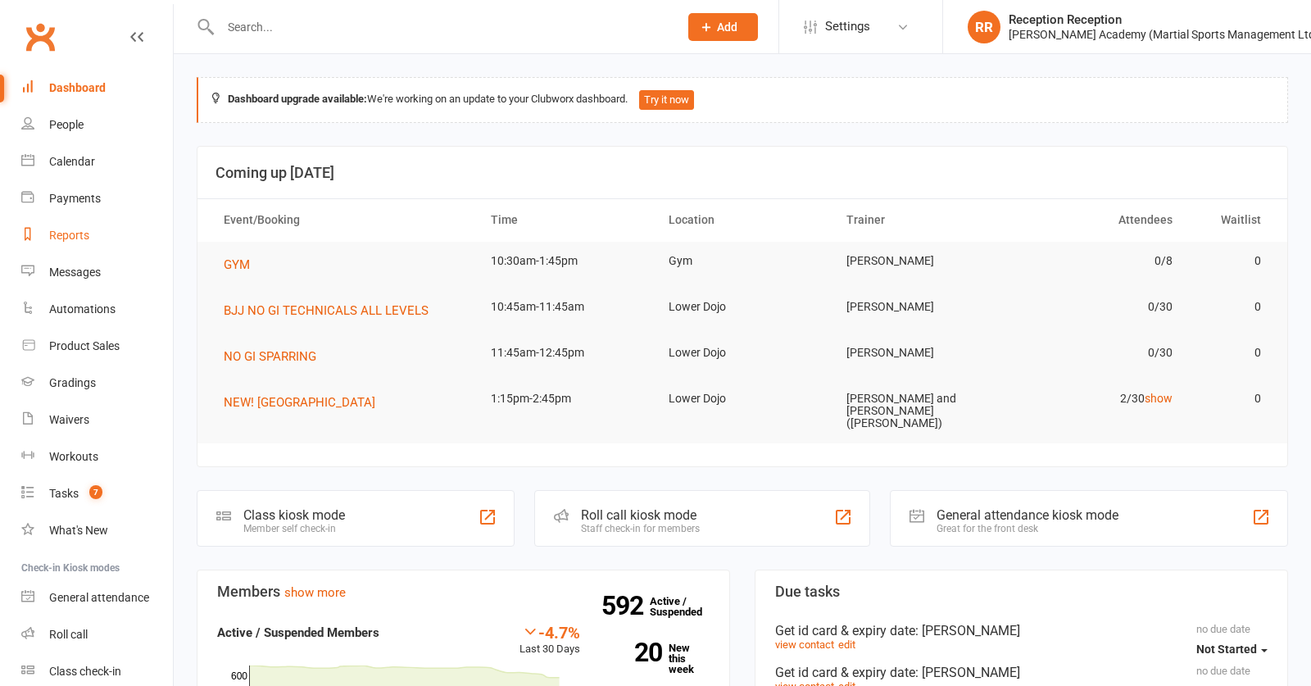
scroll to position [10, 0]
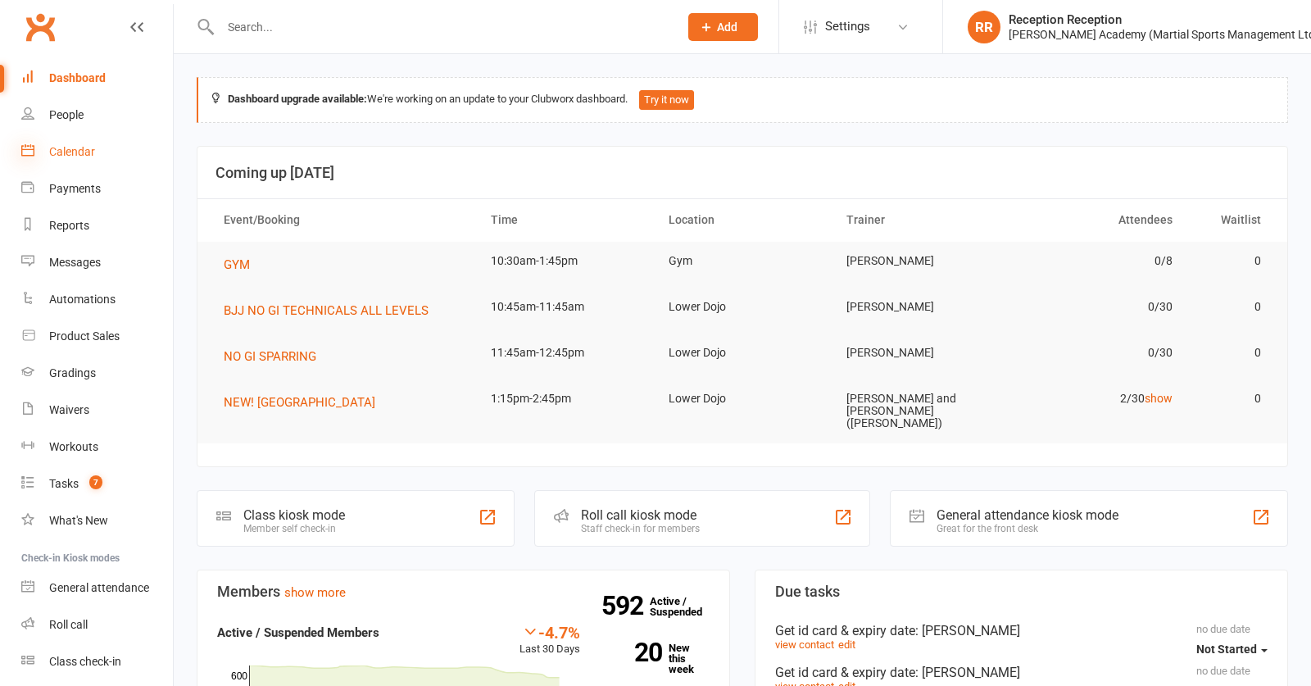
click at [29, 156] on icon at bounding box center [27, 149] width 13 height 13
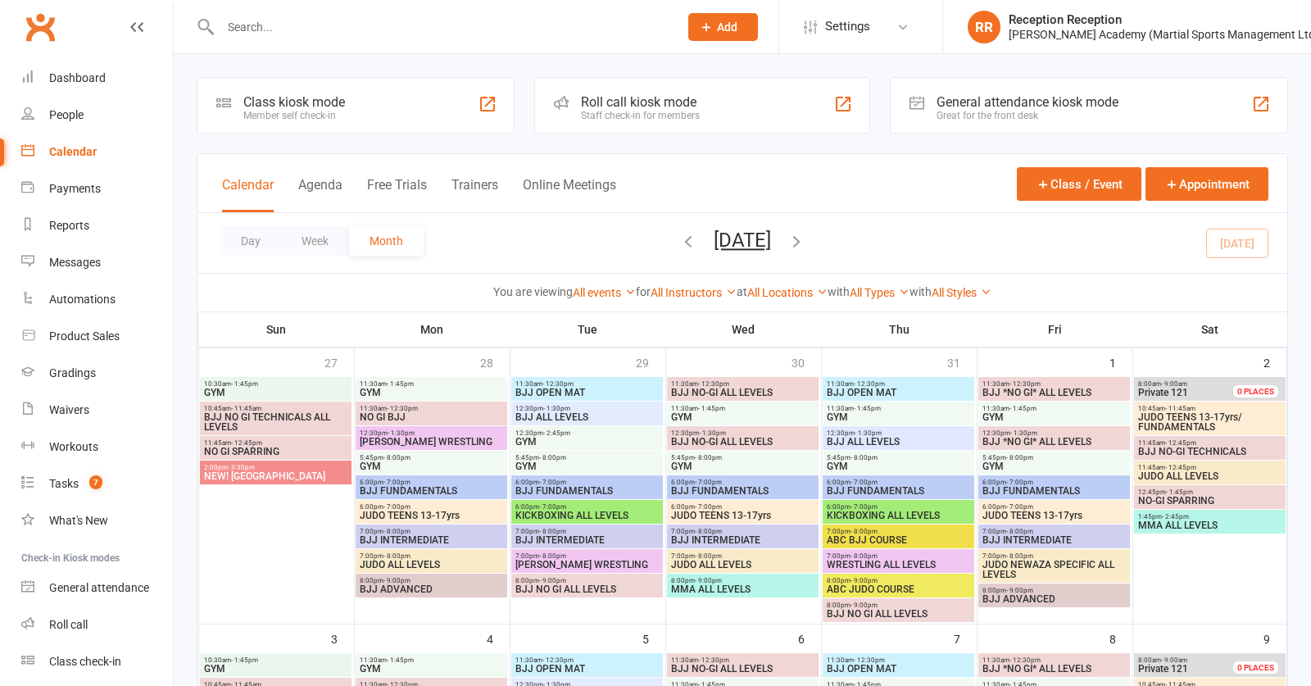
click at [491, 112] on div at bounding box center [488, 104] width 20 height 20
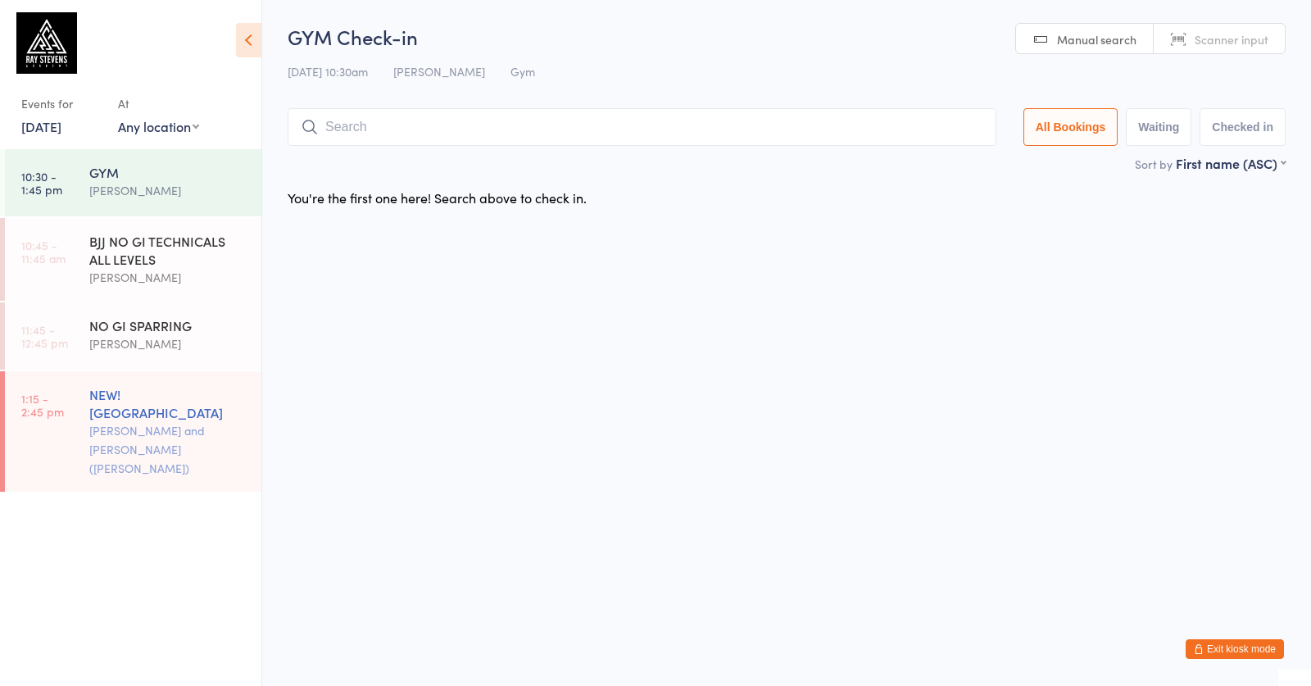
click at [215, 437] on div "[PERSON_NAME] and [PERSON_NAME] ([PERSON_NAME])" at bounding box center [168, 449] width 158 height 57
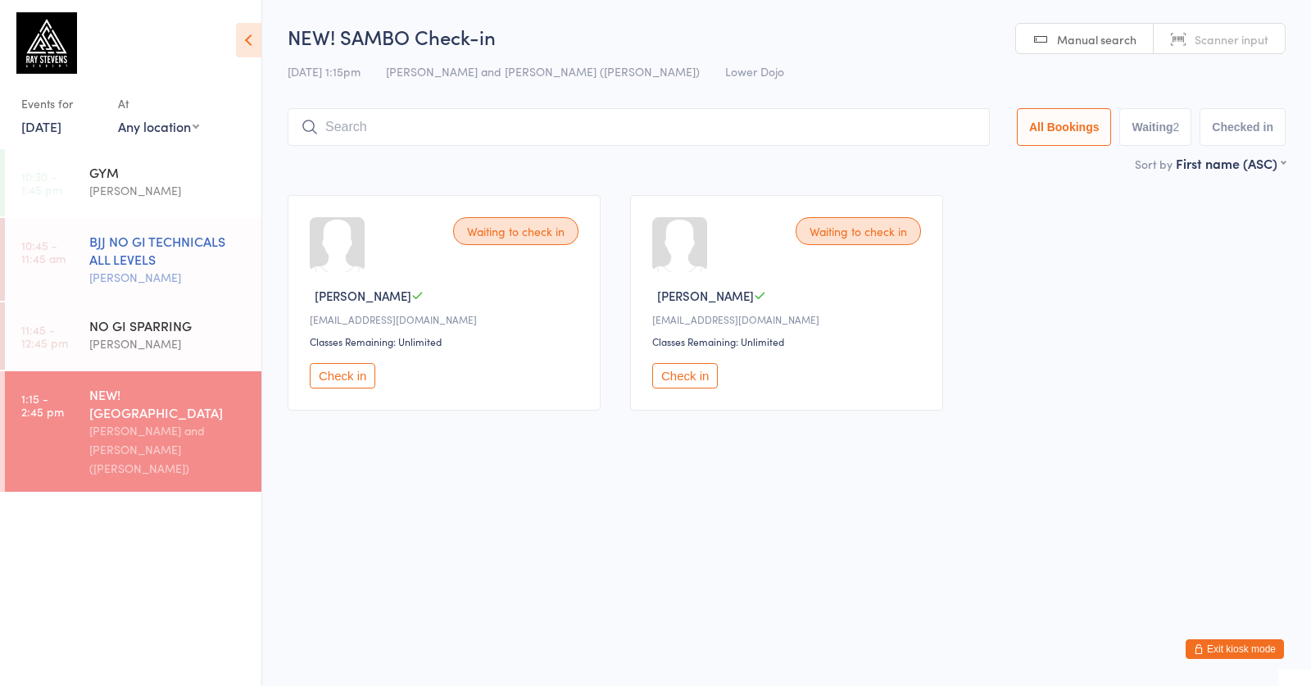
click at [133, 250] on div "BJJ NO GI TECHNICALS ALL LEVELS" at bounding box center [168, 250] width 158 height 36
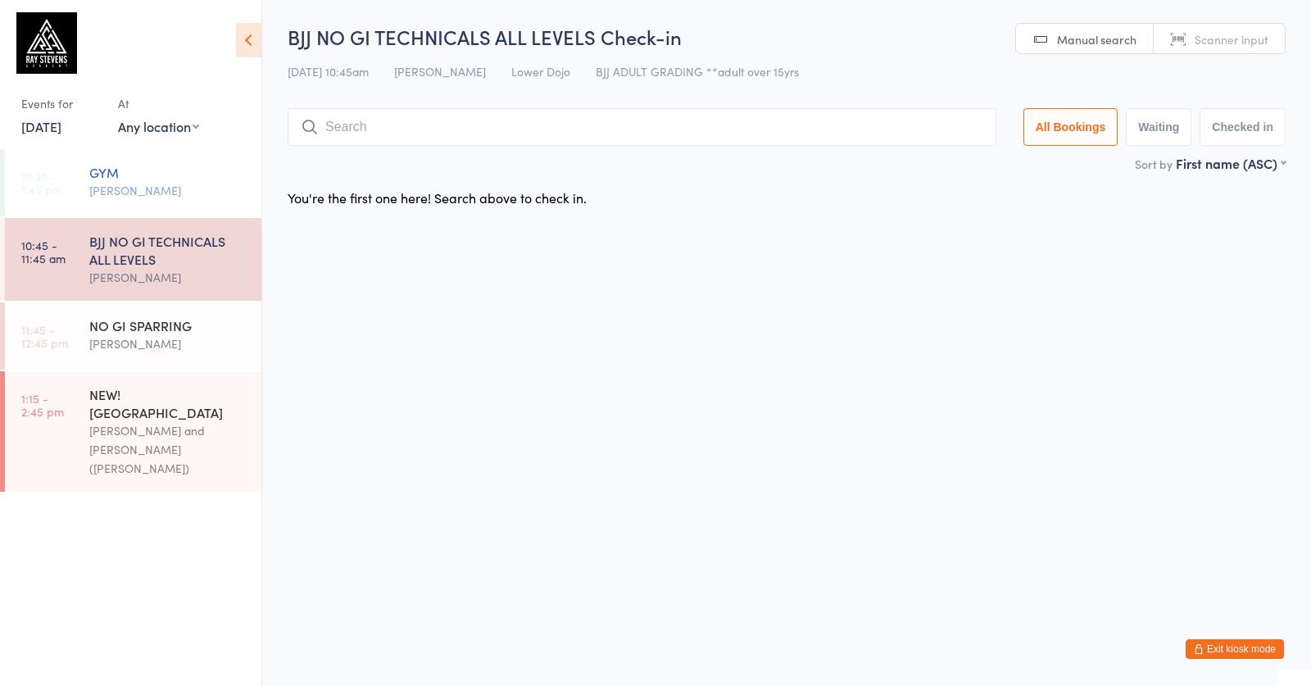
click at [184, 184] on div "[PERSON_NAME]" at bounding box center [168, 190] width 158 height 19
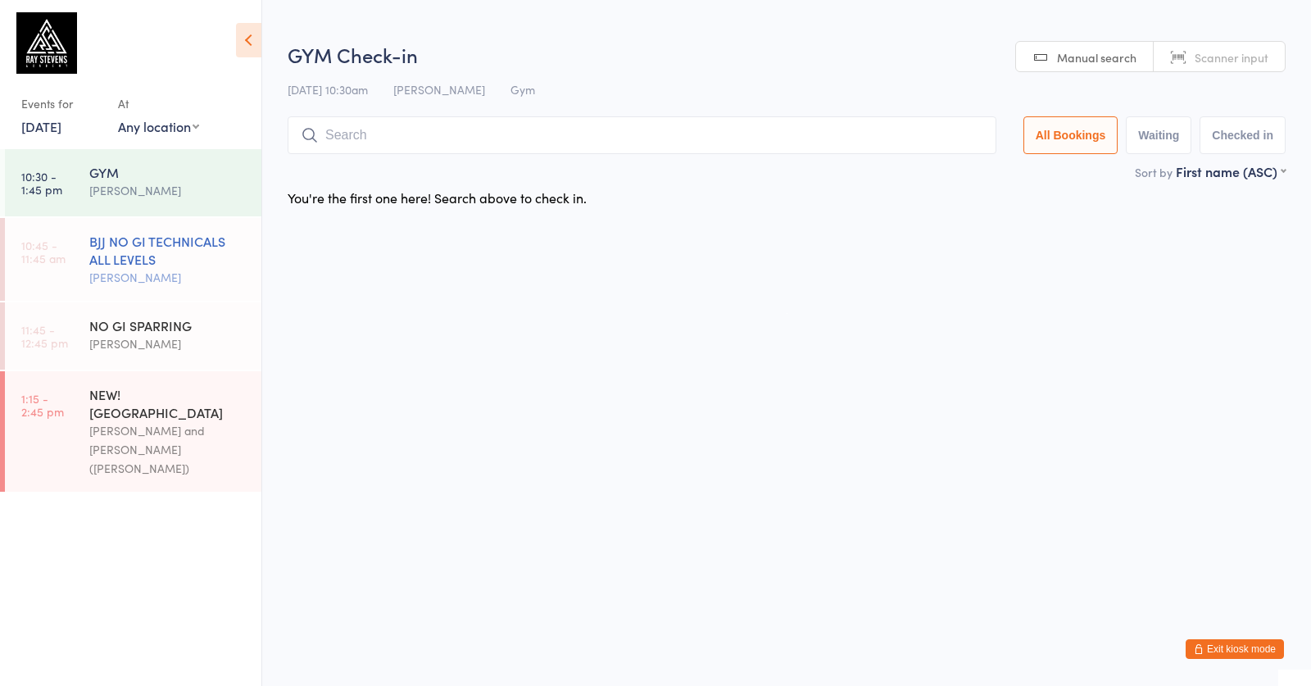
click at [194, 280] on div "[PERSON_NAME]" at bounding box center [168, 277] width 158 height 19
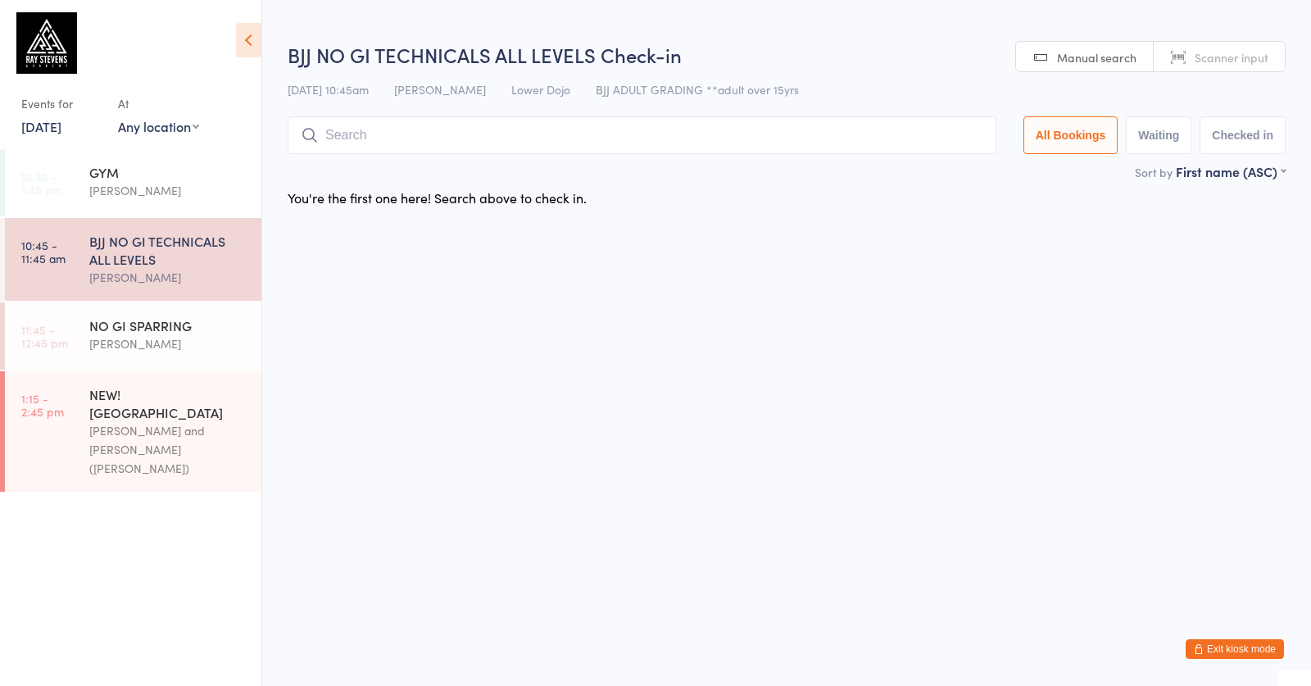
click at [418, 134] on input "search" at bounding box center [642, 135] width 709 height 38
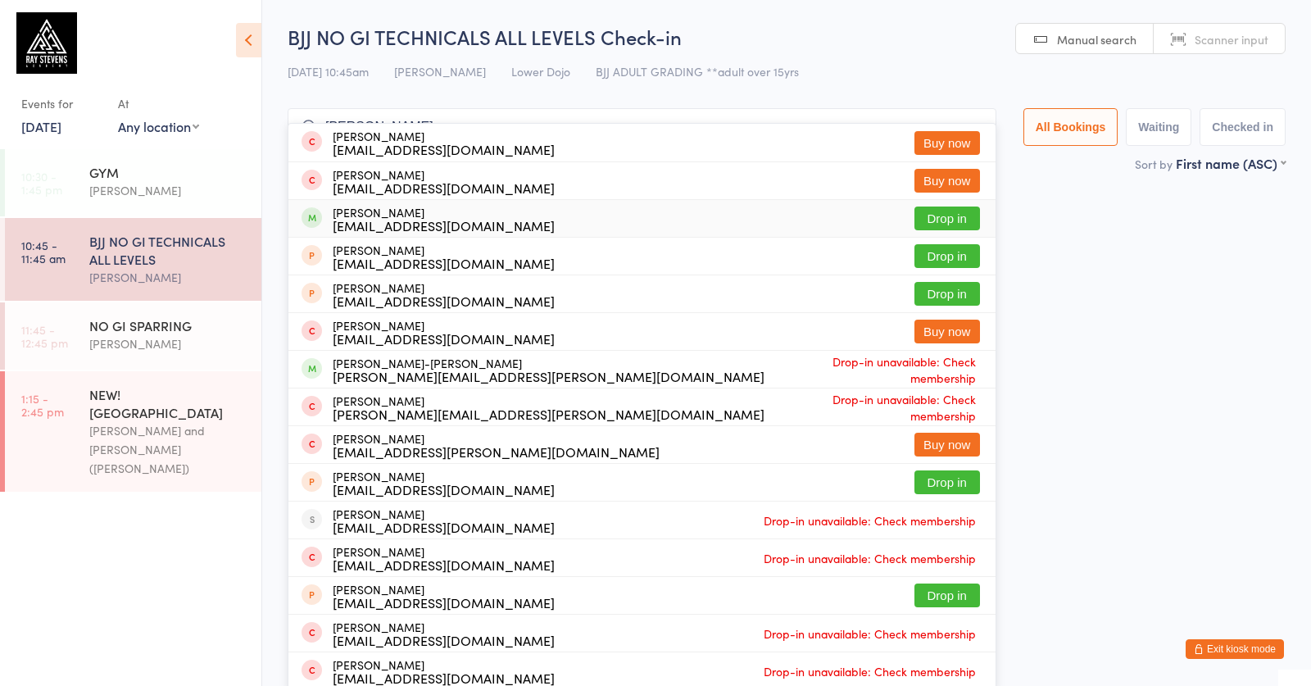
type input "[PERSON_NAME]"
click at [417, 208] on div "[PERSON_NAME] [EMAIL_ADDRESS][DOMAIN_NAME]" at bounding box center [444, 219] width 222 height 26
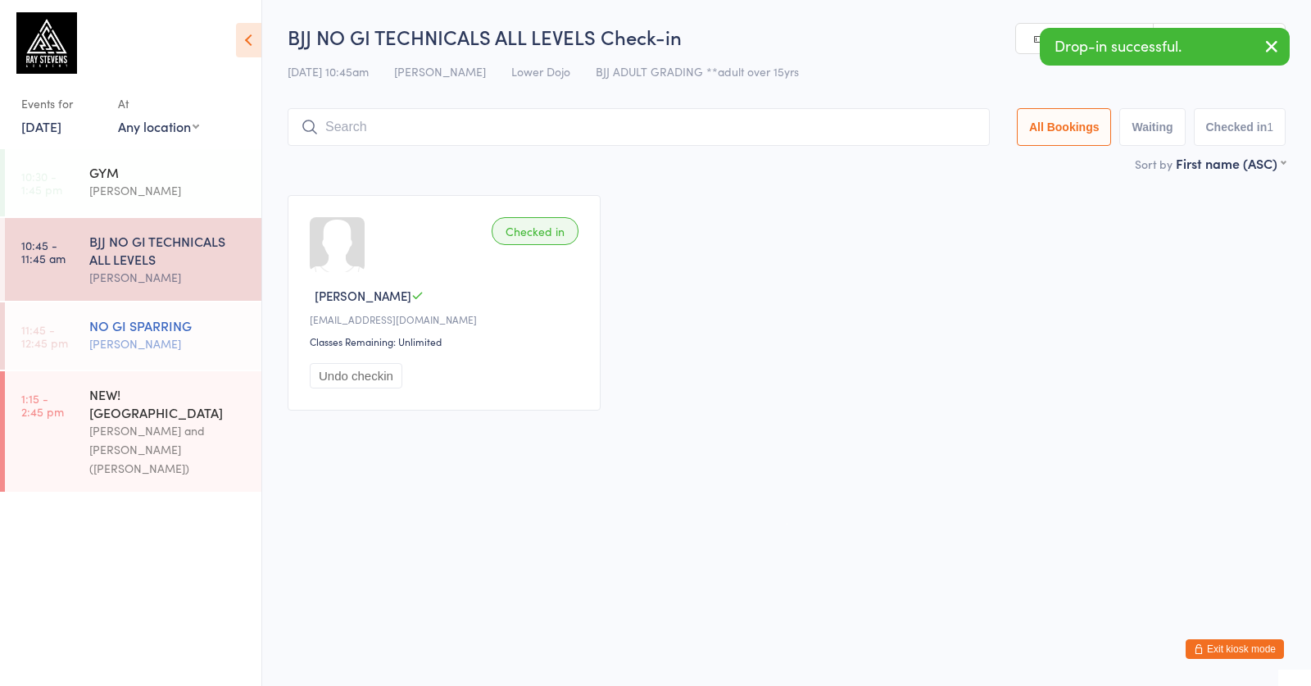
click at [198, 356] on div "NO GI SPARRING [PERSON_NAME]" at bounding box center [175, 334] width 172 height 65
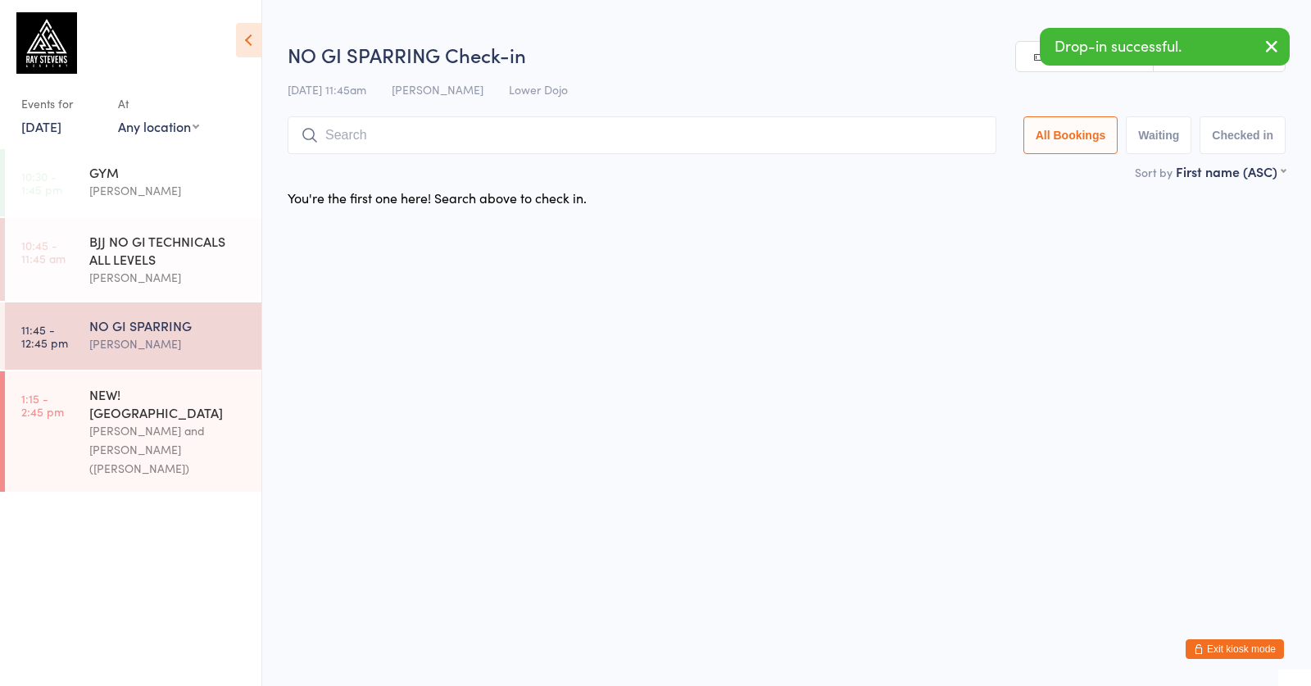
click at [504, 128] on input "search" at bounding box center [642, 135] width 709 height 38
click at [131, 265] on div "BJJ NO GI TECHNICALS ALL LEVELS" at bounding box center [168, 250] width 158 height 36
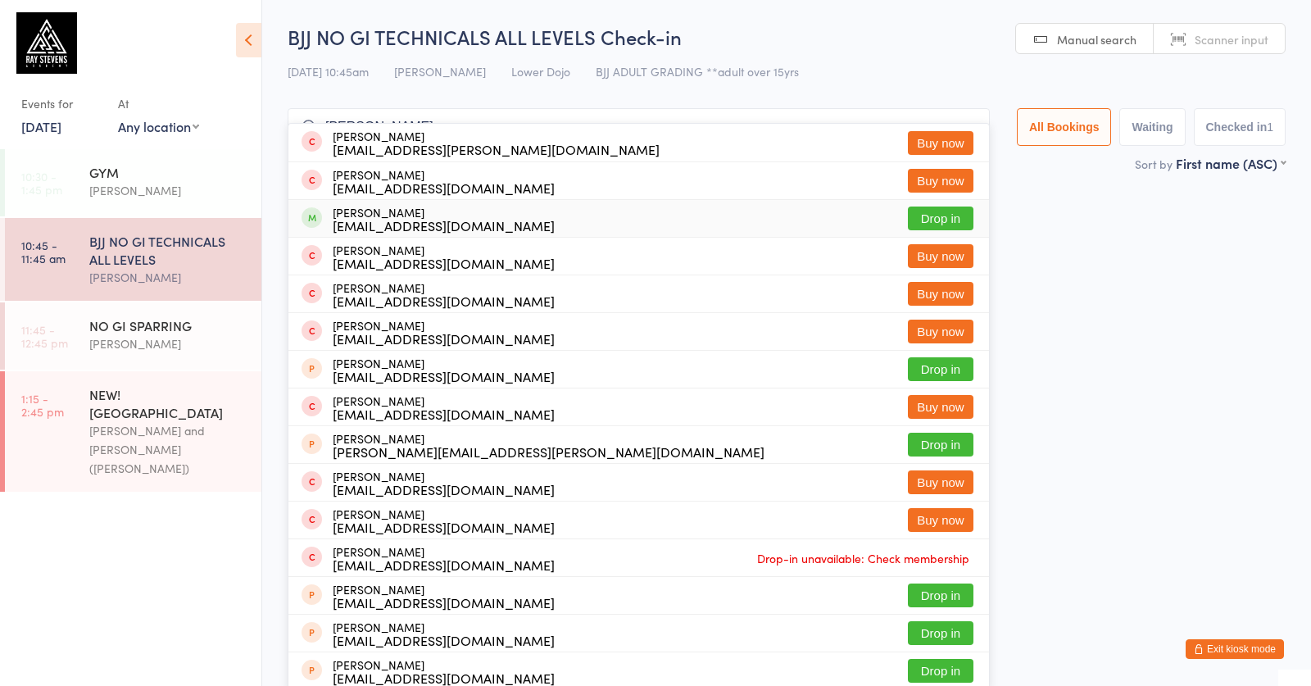
type input "[PERSON_NAME]"
click at [361, 229] on div "[EMAIL_ADDRESS][DOMAIN_NAME]" at bounding box center [444, 225] width 222 height 13
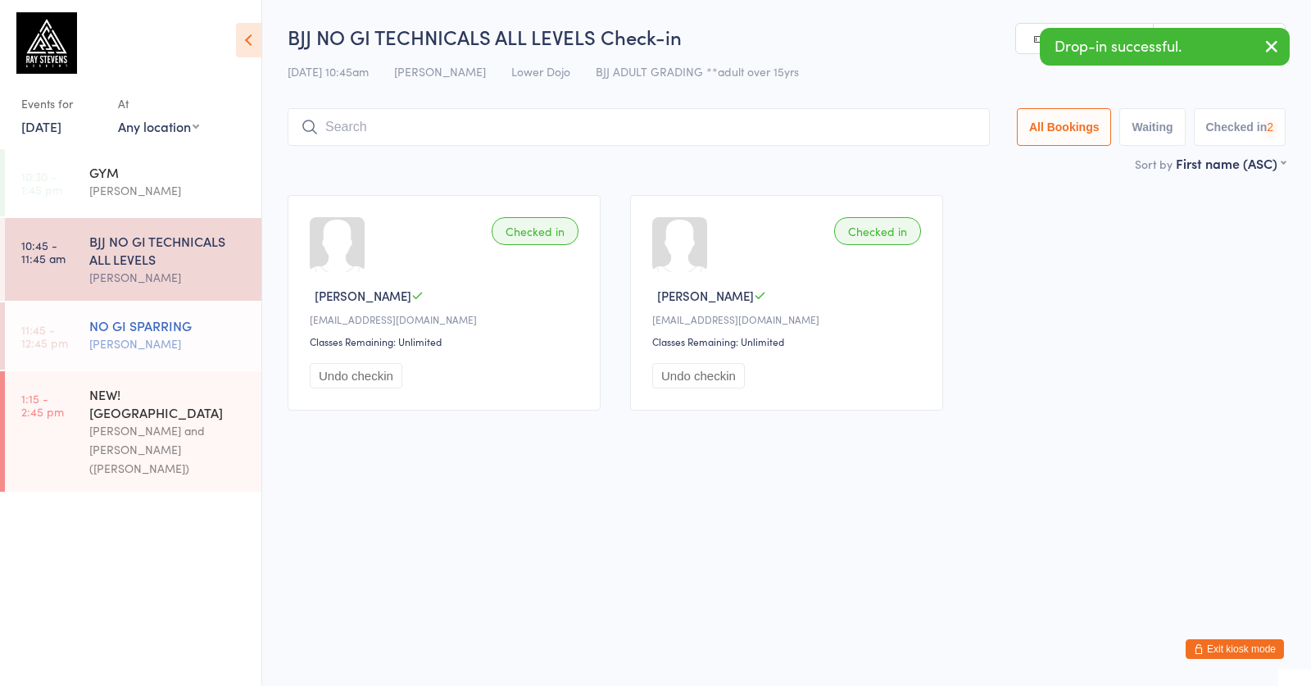
click at [116, 342] on div "[PERSON_NAME]" at bounding box center [168, 343] width 158 height 19
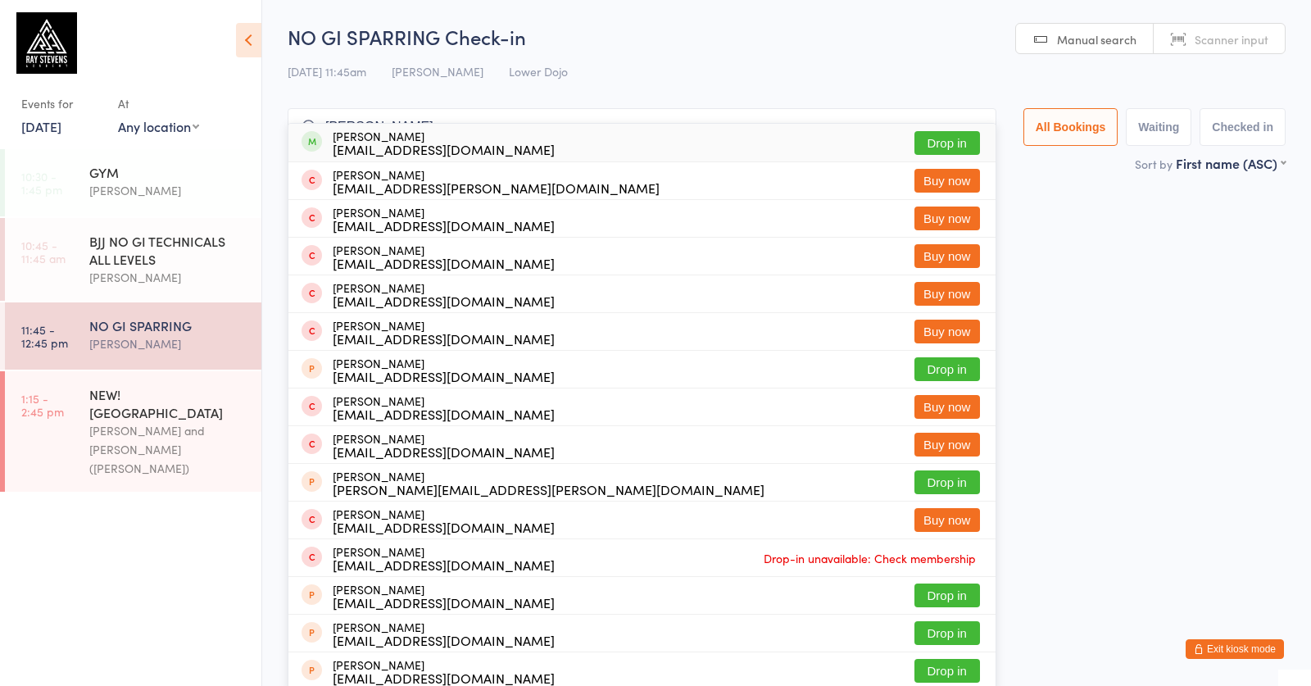
type input "[PERSON_NAME]"
click at [346, 143] on div "[EMAIL_ADDRESS][DOMAIN_NAME]" at bounding box center [444, 149] width 222 height 13
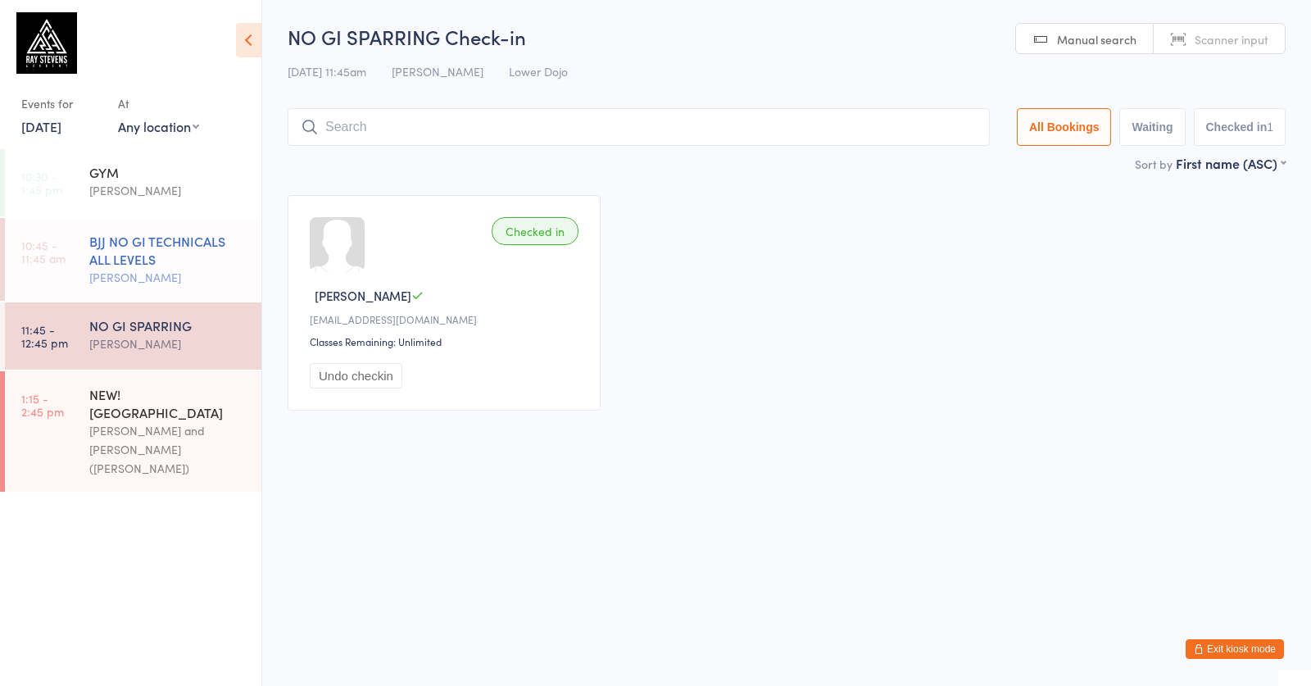
click at [117, 262] on div "BJJ NO GI TECHNICALS ALL LEVELS" at bounding box center [168, 250] width 158 height 36
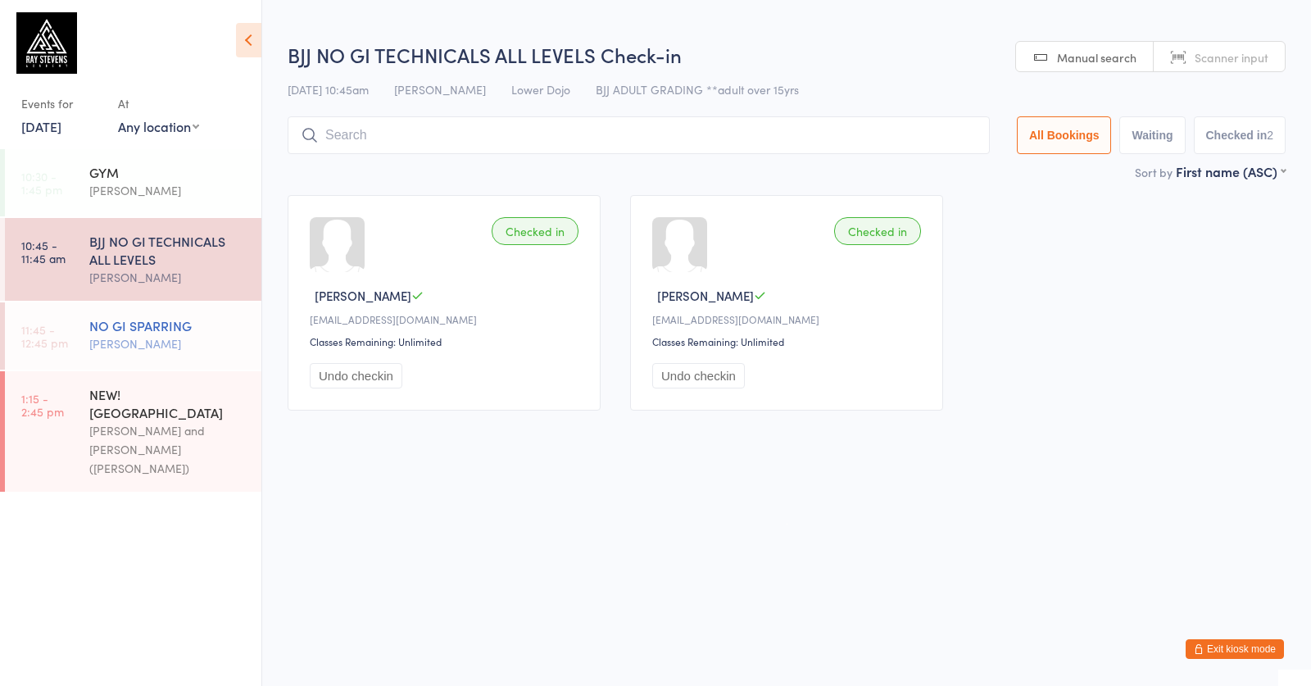
click at [167, 319] on div "NO GI SPARRING" at bounding box center [168, 325] width 158 height 18
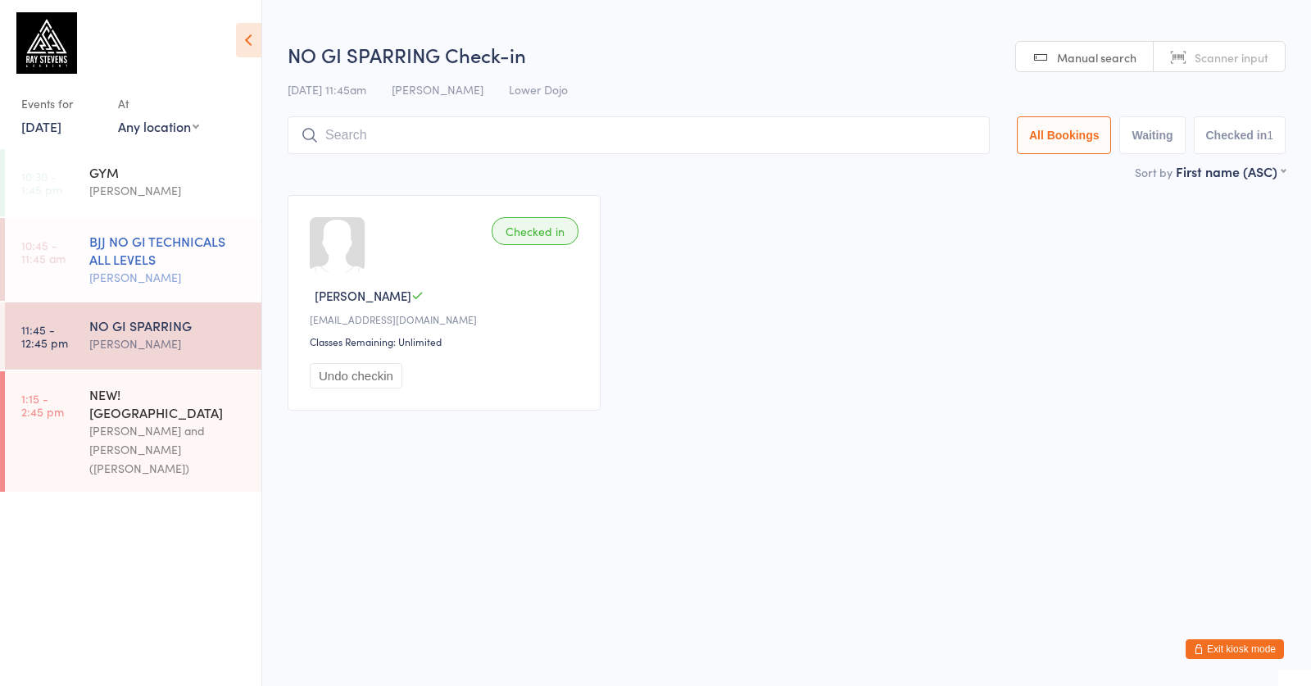
click at [174, 283] on div "[PERSON_NAME]" at bounding box center [168, 277] width 158 height 19
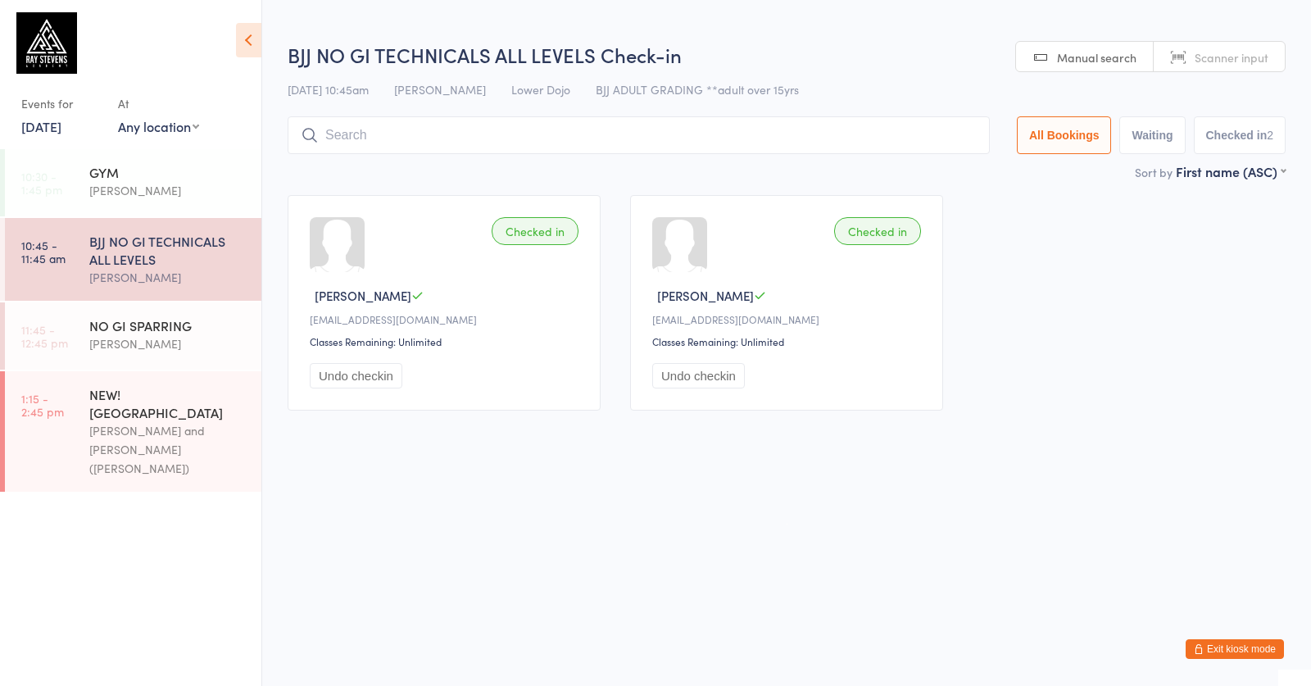
click at [324, 137] on div at bounding box center [639, 135] width 702 height 38
click at [323, 130] on input "search" at bounding box center [639, 135] width 702 height 38
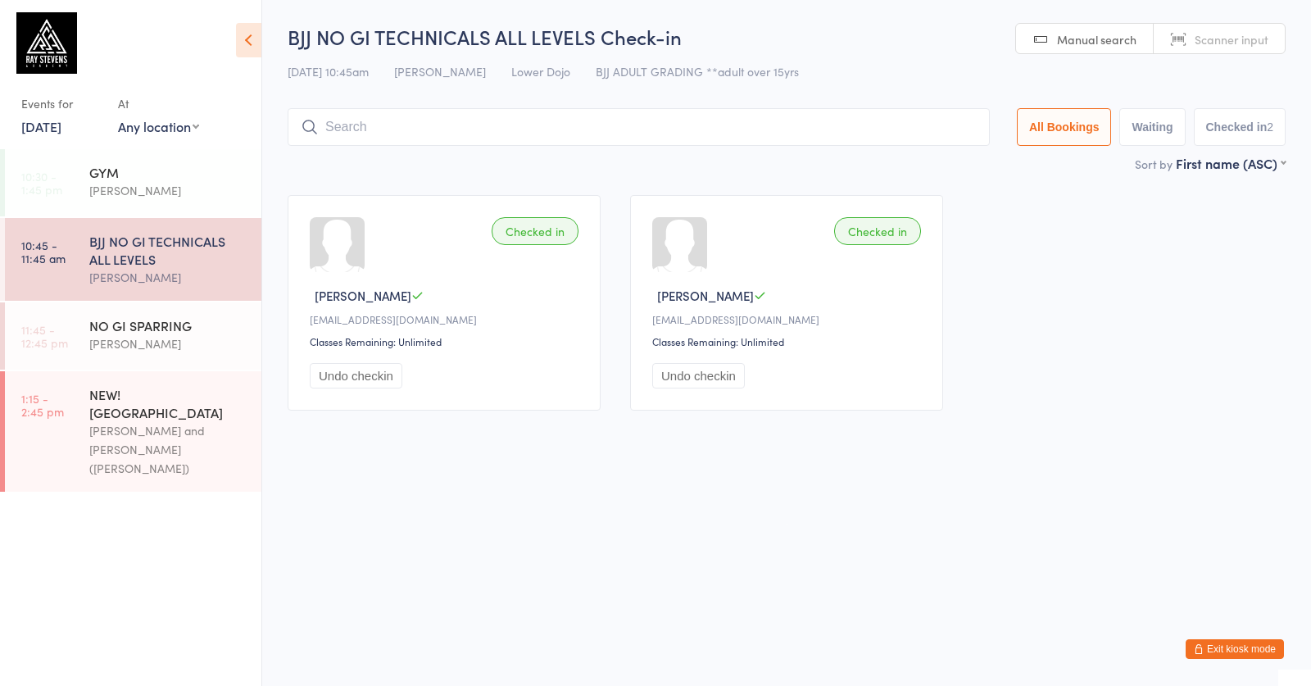
click at [348, 125] on input "search" at bounding box center [639, 127] width 702 height 38
type input "[PERSON_NAME]"
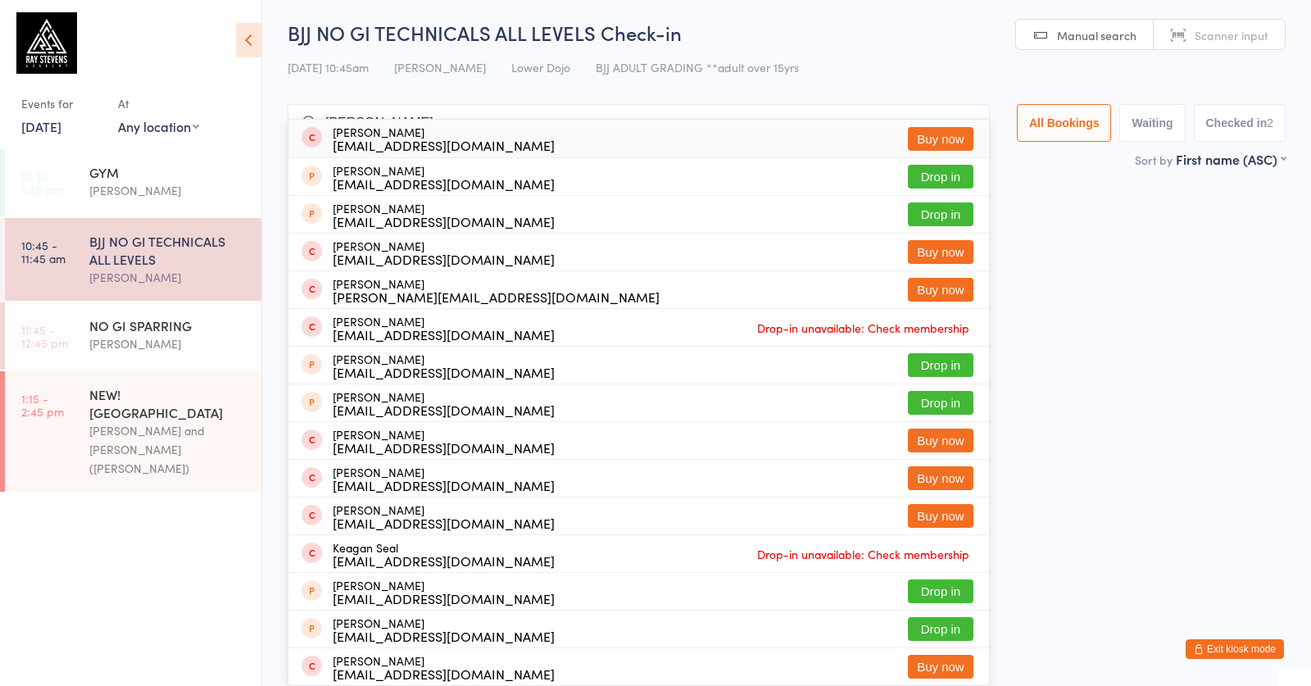
scroll to position [4, 0]
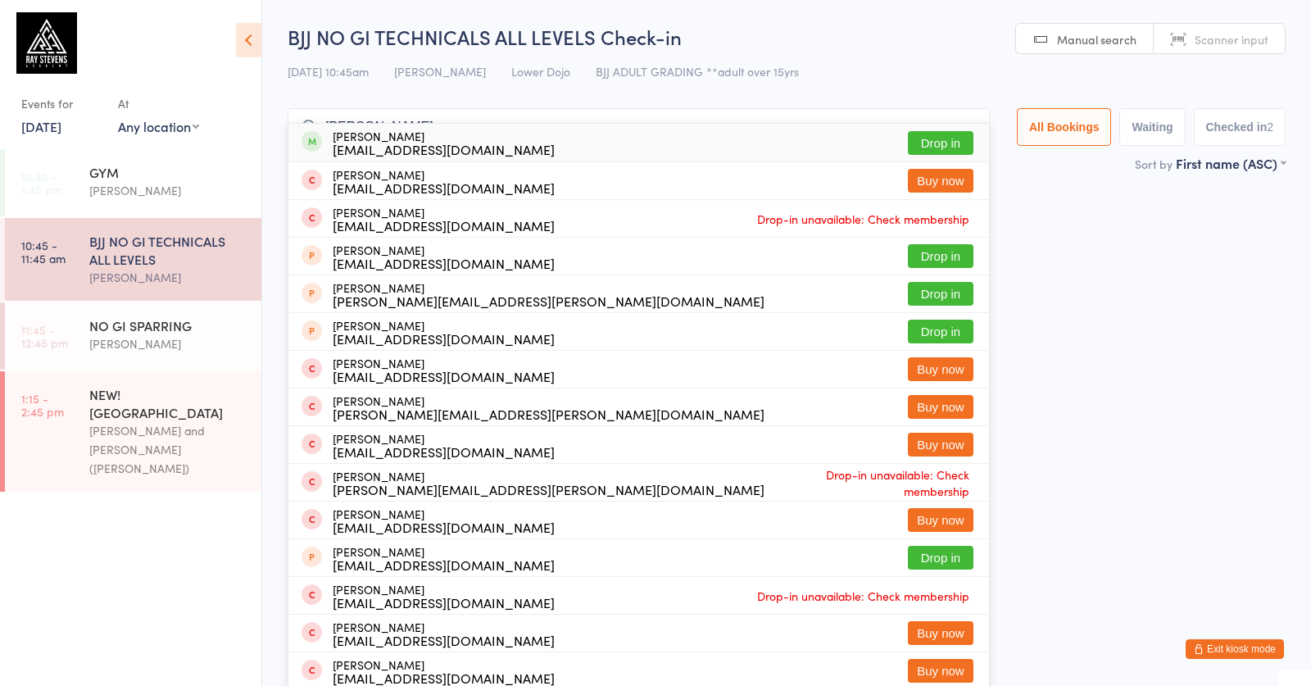
type input "[PERSON_NAME]"
drag, startPoint x: 576, startPoint y: 142, endPoint x: 563, endPoint y: 139, distance: 13.3
click at [563, 139] on div "[PERSON_NAME] [EMAIL_ADDRESS][DOMAIN_NAME] Drop in" at bounding box center [638, 143] width 701 height 38
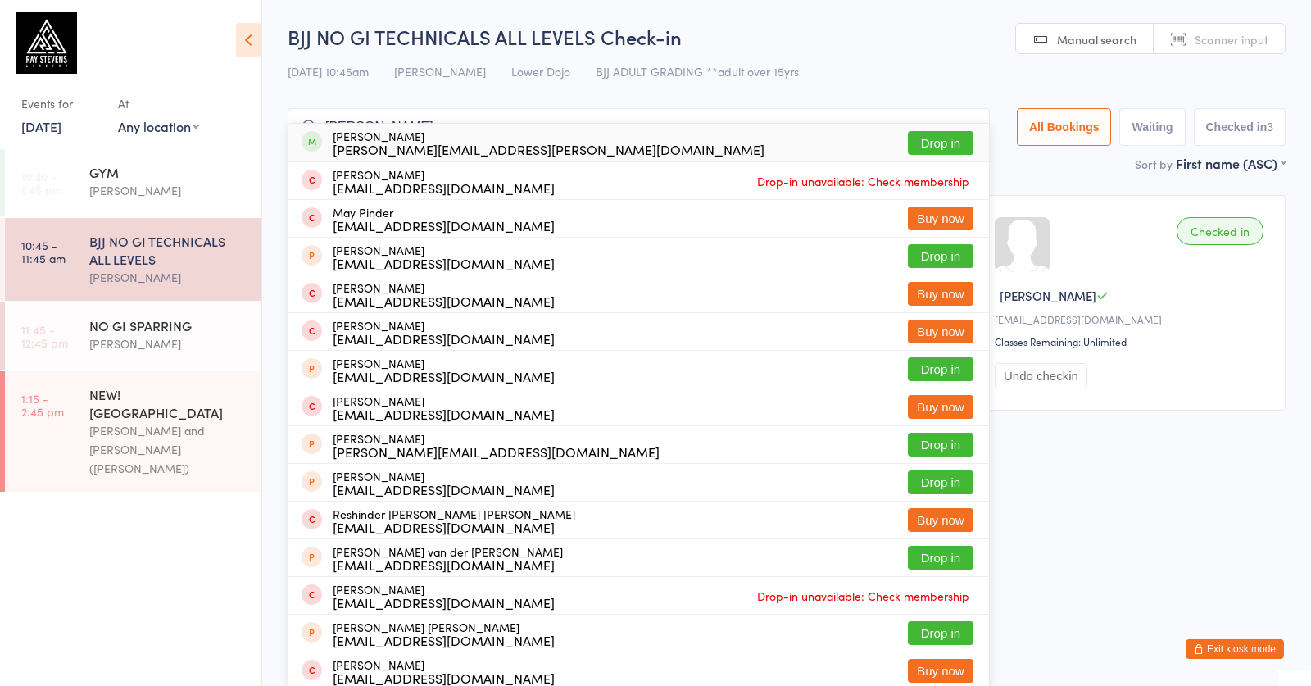
type input "suminder"
click at [498, 144] on div "suminder.sandhu@gmail.com" at bounding box center [549, 149] width 432 height 13
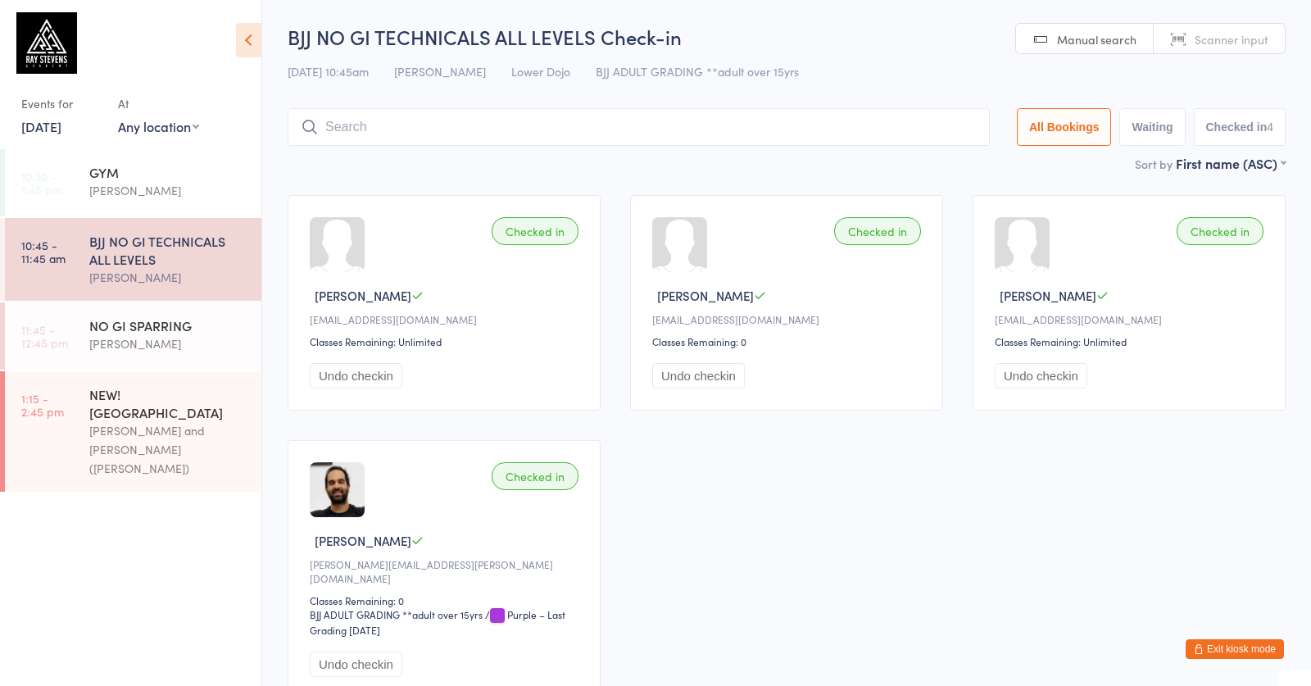
scroll to position [24, 0]
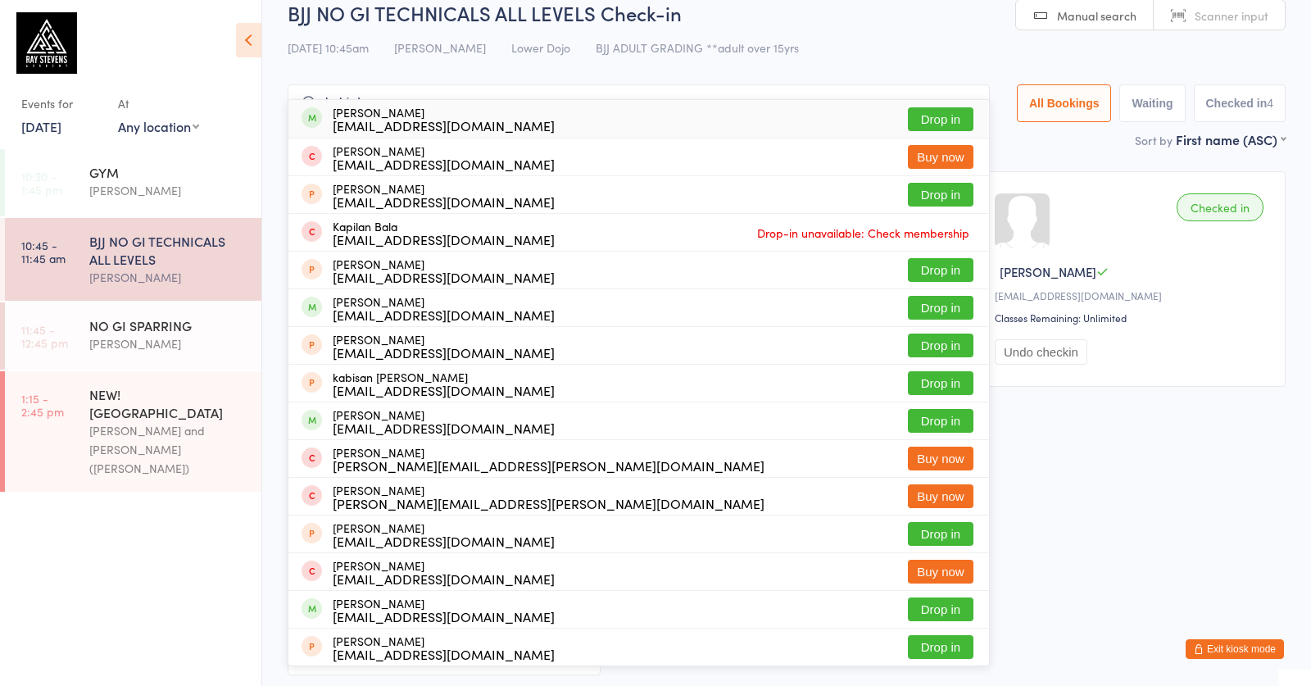
type input "kabir ban"
click at [565, 110] on div "Kabir Bhandal kabirbhandal@gmail.com Drop in" at bounding box center [638, 119] width 701 height 38
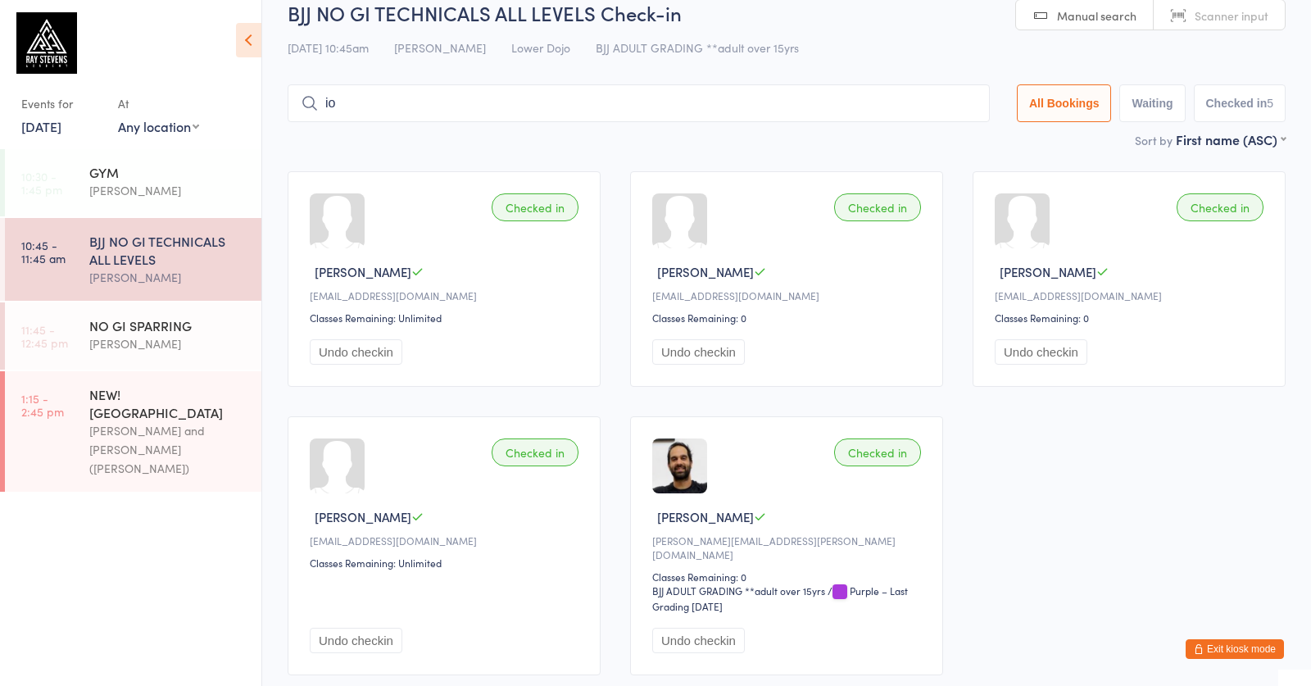
type input "i"
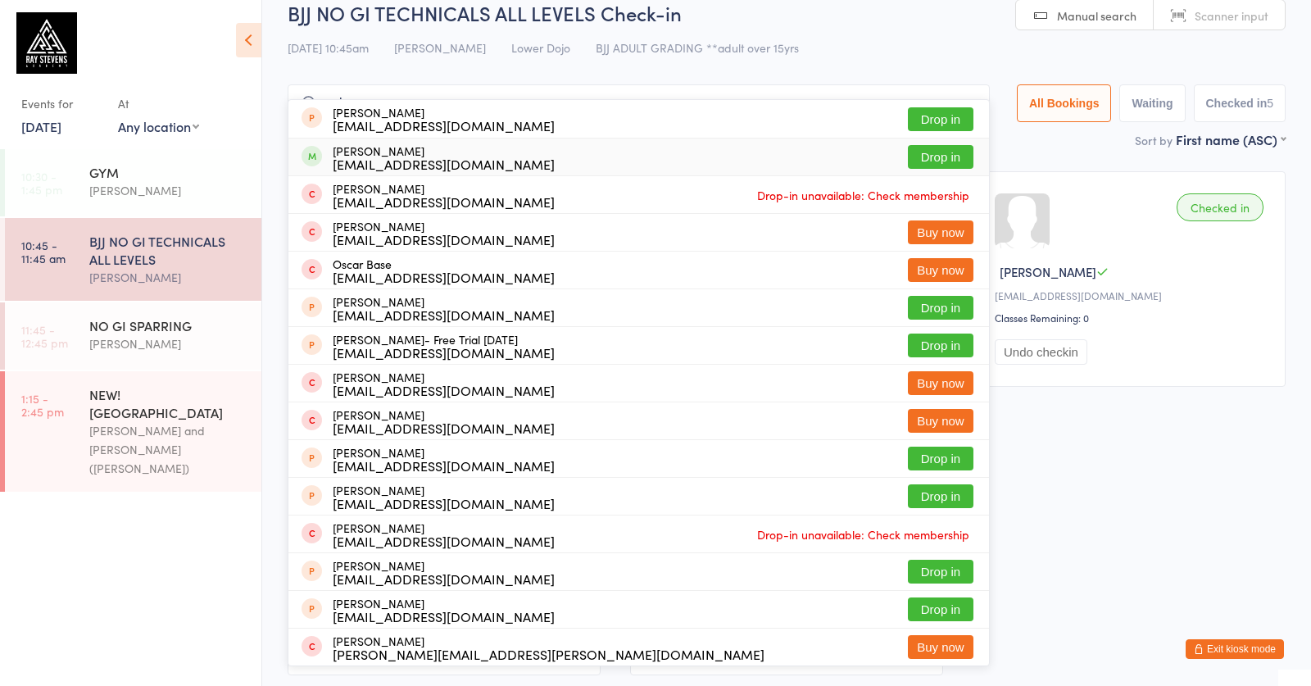
type input "oskar"
click at [451, 145] on div "Oskar Tedman tedmanoskar@gmail.com" at bounding box center [444, 157] width 222 height 26
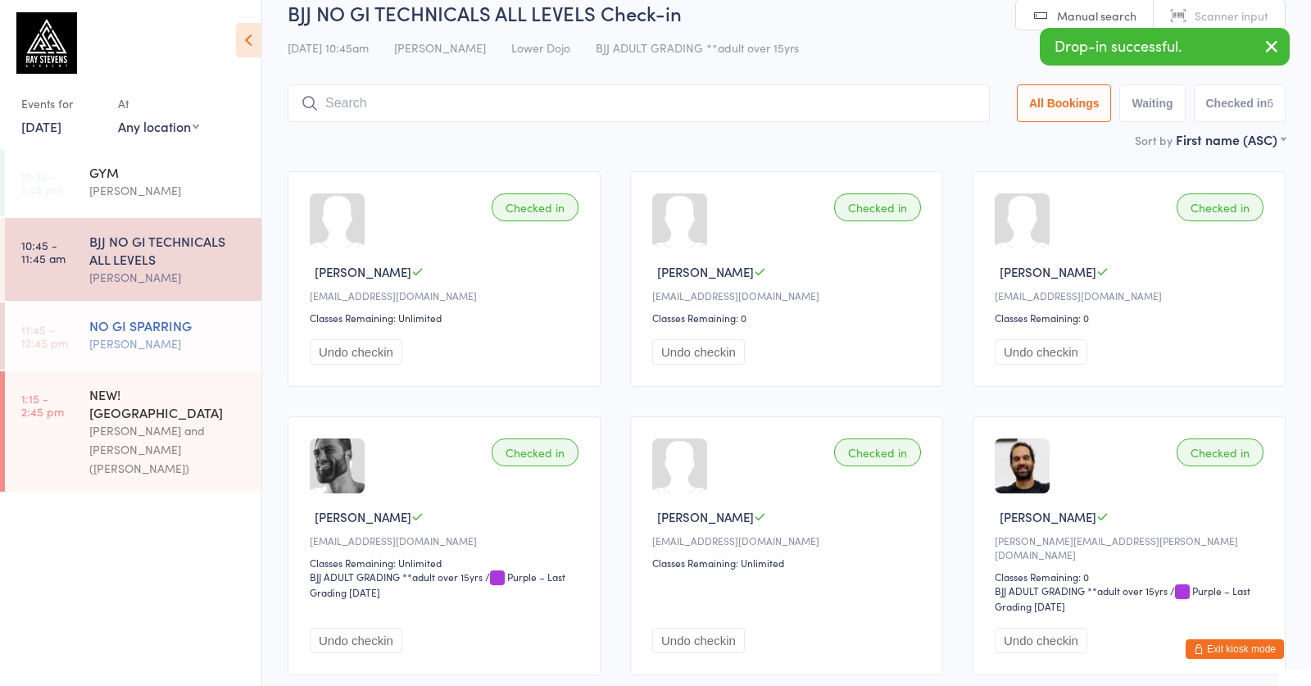
click at [238, 326] on div "NO GI SPARRING" at bounding box center [168, 325] width 158 height 18
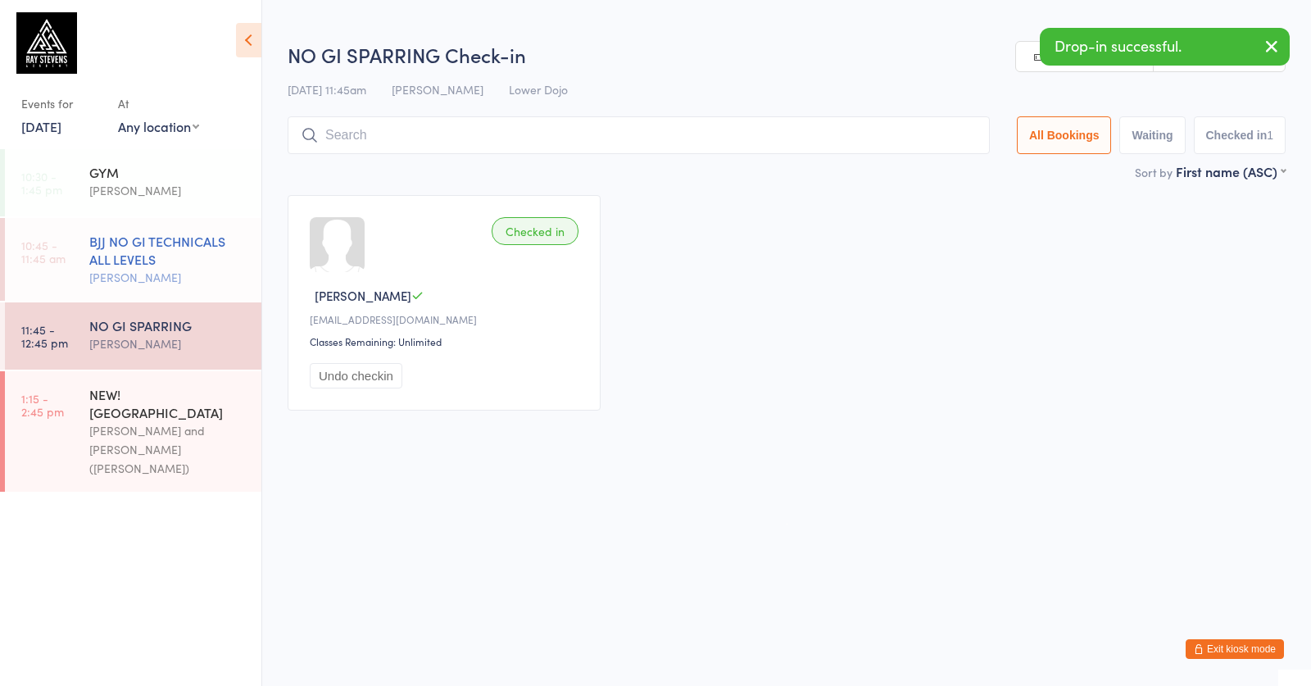
click at [232, 256] on div "BJJ NO GI TECHNICALS ALL LEVELS" at bounding box center [168, 250] width 158 height 36
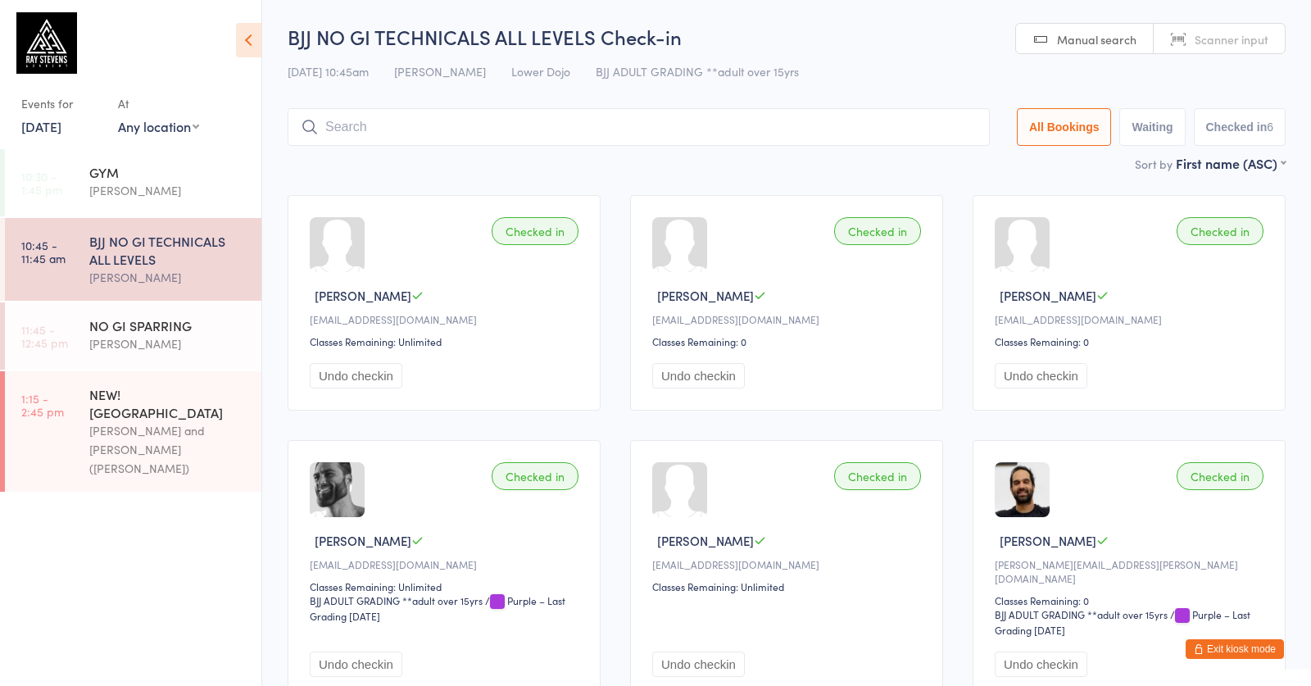
click at [61, 124] on link "[DATE]" at bounding box center [41, 126] width 40 height 18
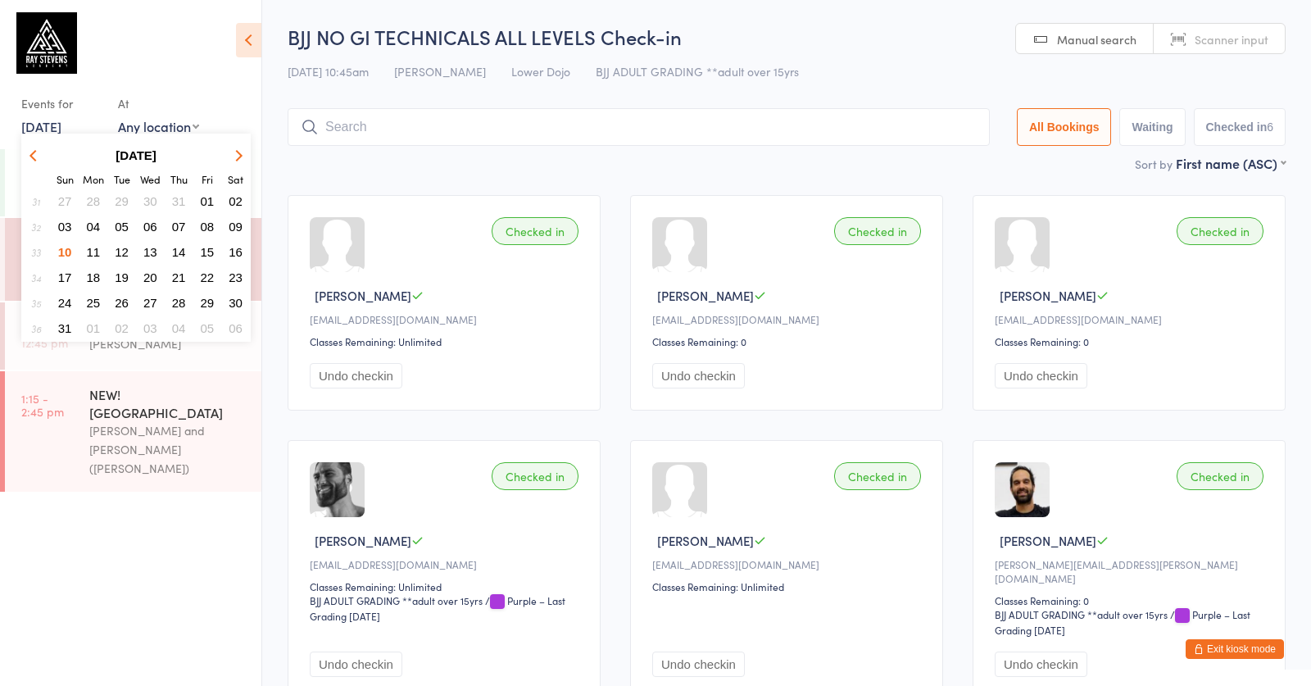
click at [63, 221] on span "03" at bounding box center [65, 227] width 14 height 14
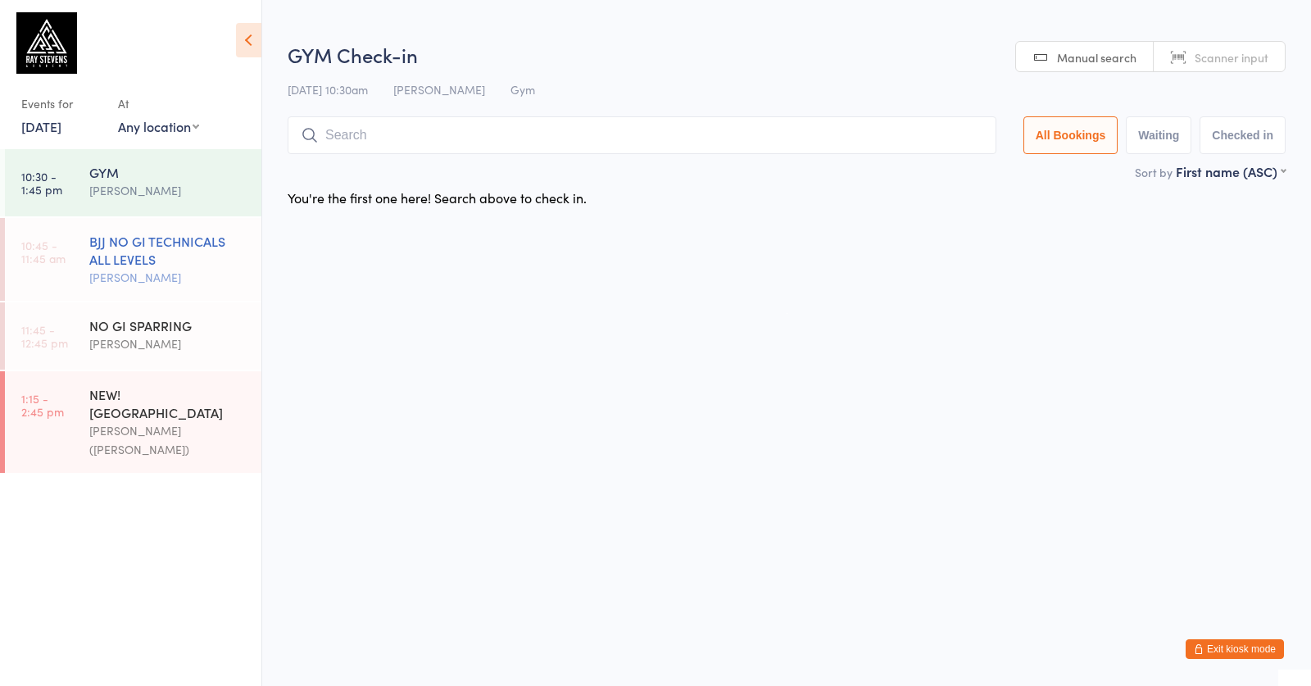
click at [83, 265] on link "10:45 - 11:45 am BJJ NO GI TECHNICALS ALL LEVELS Silviu Nastasa" at bounding box center [133, 259] width 256 height 83
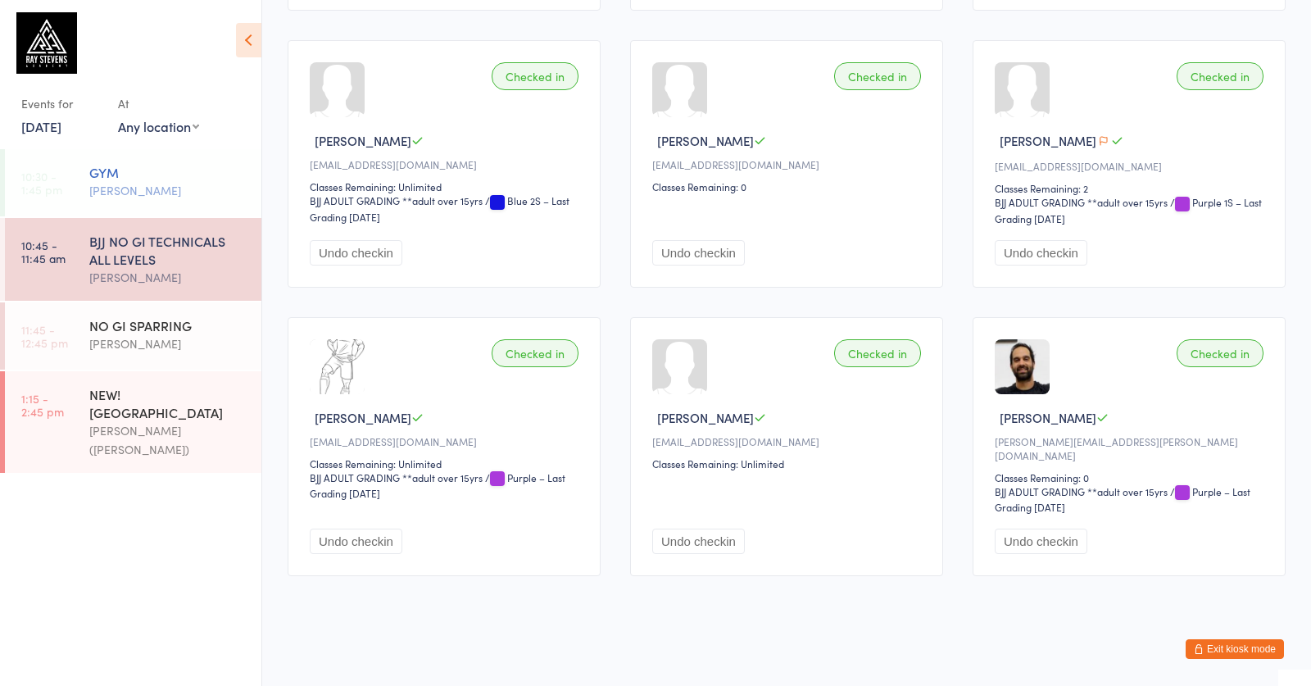
scroll to position [701, 0]
click at [52, 132] on link "3 Aug, 2025" at bounding box center [41, 126] width 40 height 18
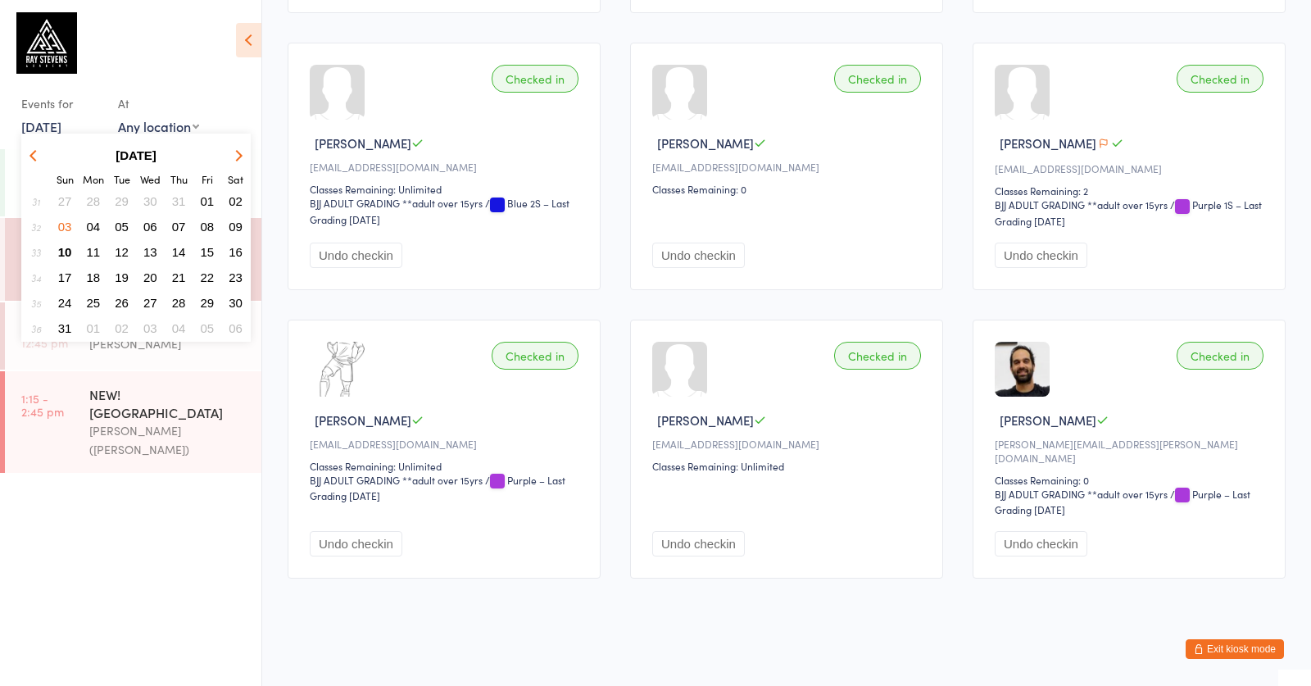
click at [31, 151] on button "button" at bounding box center [36, 155] width 25 height 22
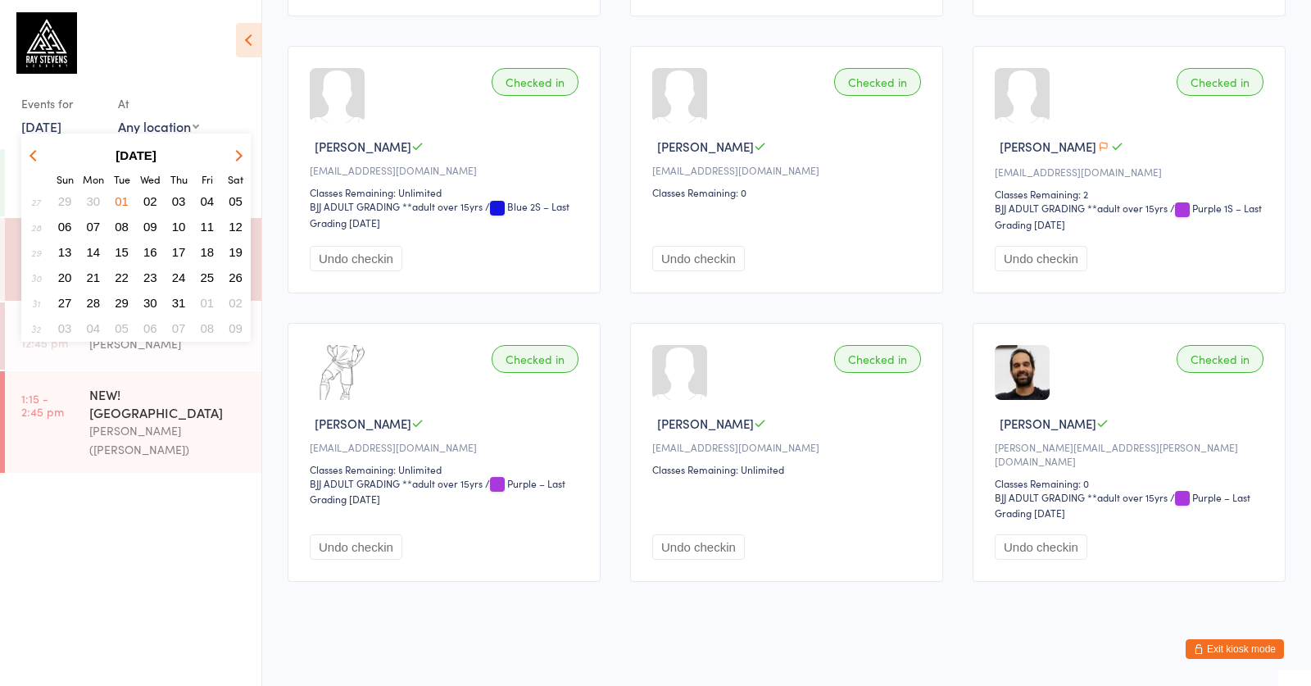
scroll to position [697, 0]
click at [66, 281] on span "20" at bounding box center [65, 277] width 14 height 14
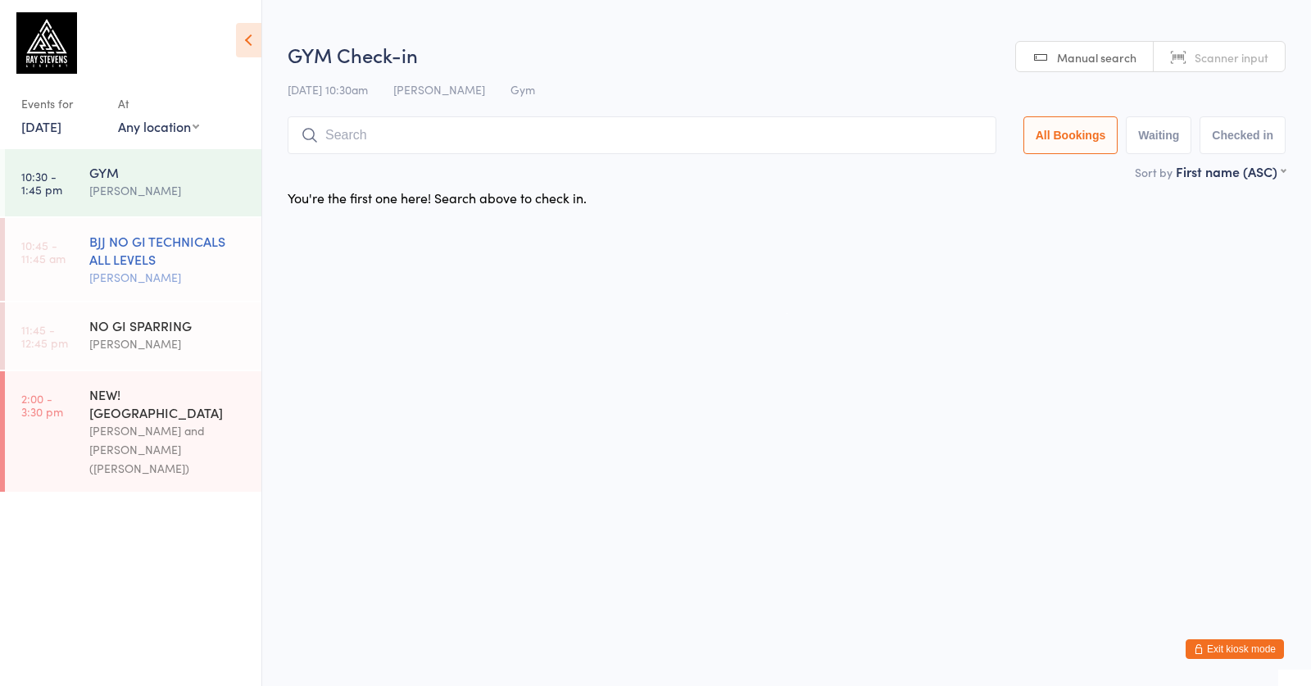
click at [75, 280] on link "10:45 - 11:45 am BJJ NO GI TECHNICALS ALL LEVELS Silviu Nastasa" at bounding box center [133, 259] width 256 height 83
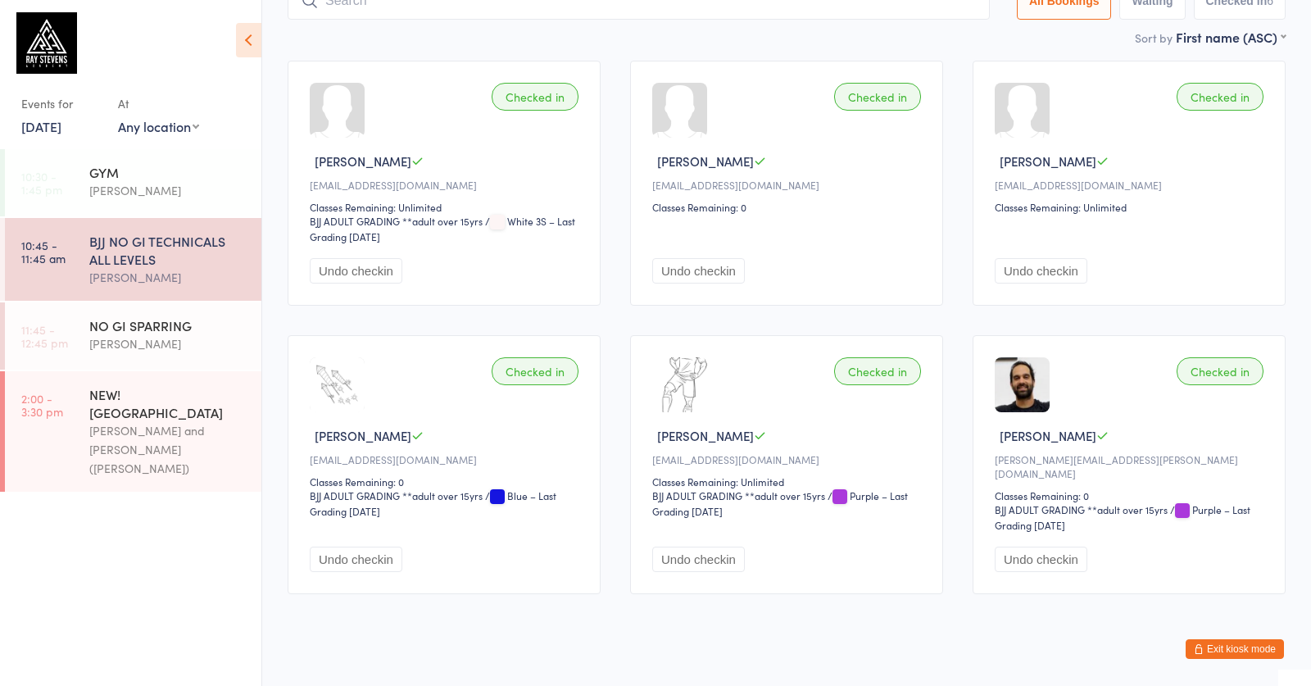
scroll to position [133, 0]
click at [58, 118] on link "20 Jul, 2025" at bounding box center [41, 126] width 40 height 18
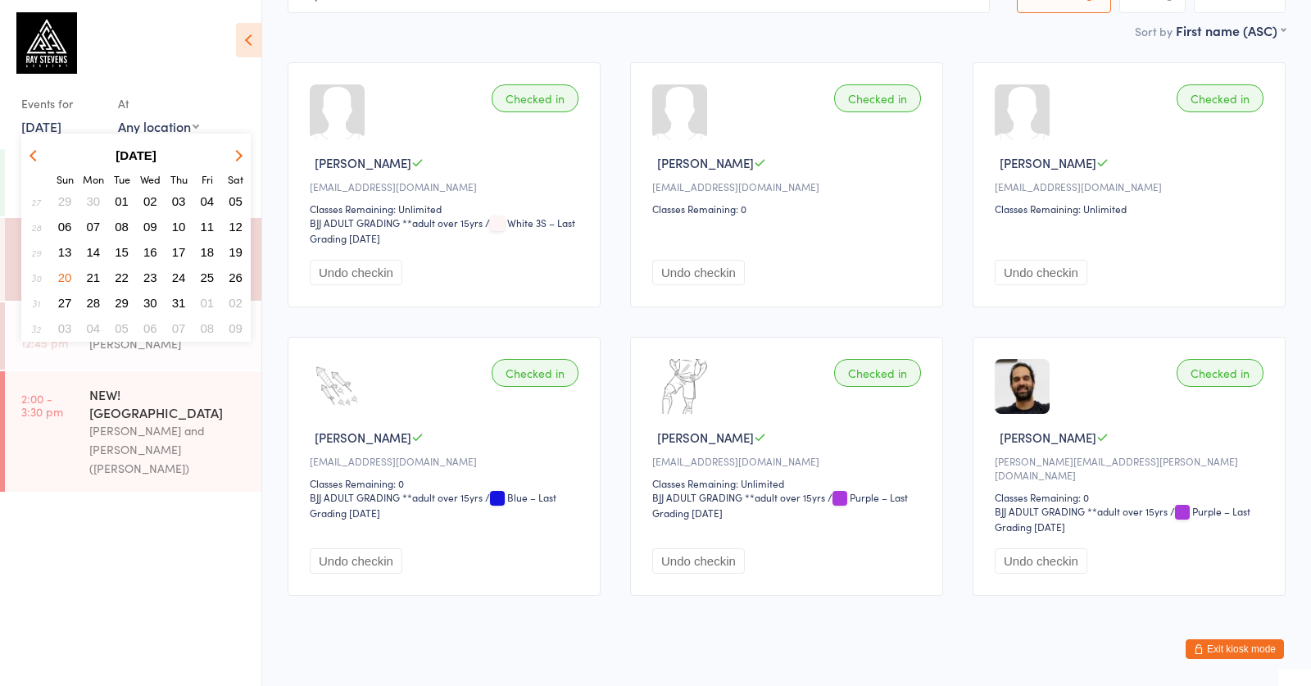
click at [59, 248] on span "13" at bounding box center [65, 252] width 14 height 14
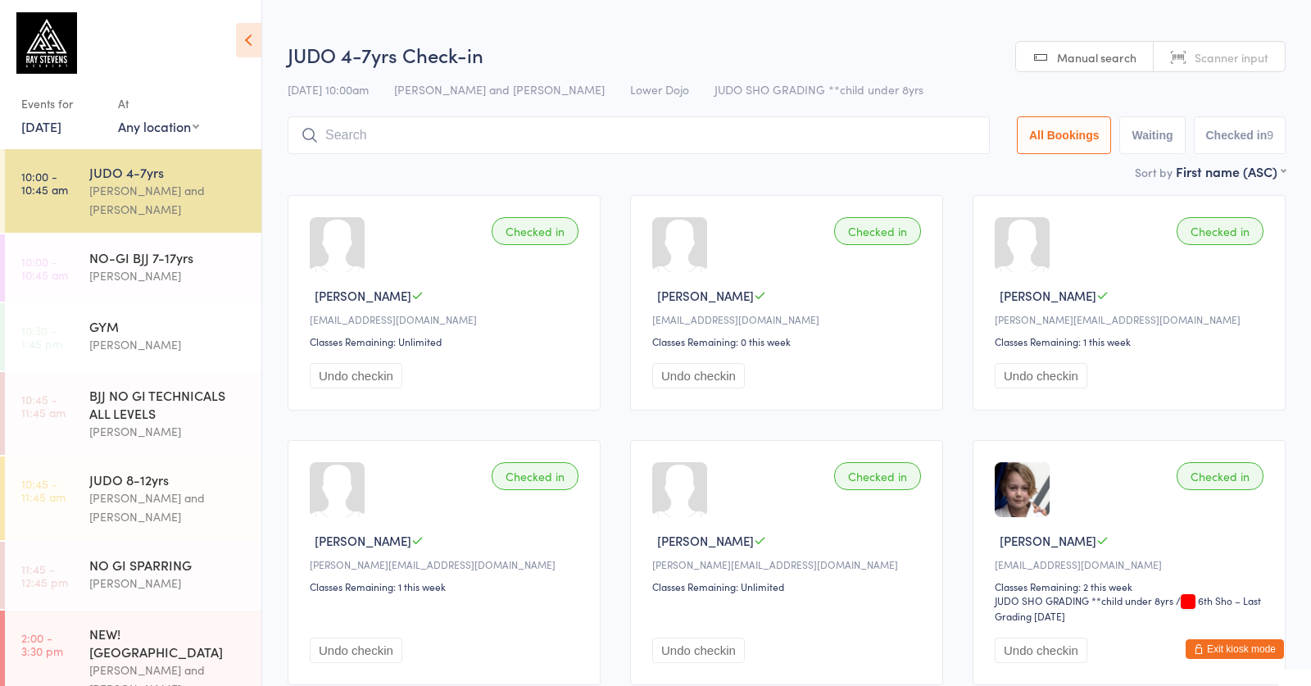
click at [48, 113] on div "Events for" at bounding box center [61, 103] width 80 height 27
click at [52, 131] on link "13 Jul, 2025" at bounding box center [41, 126] width 40 height 18
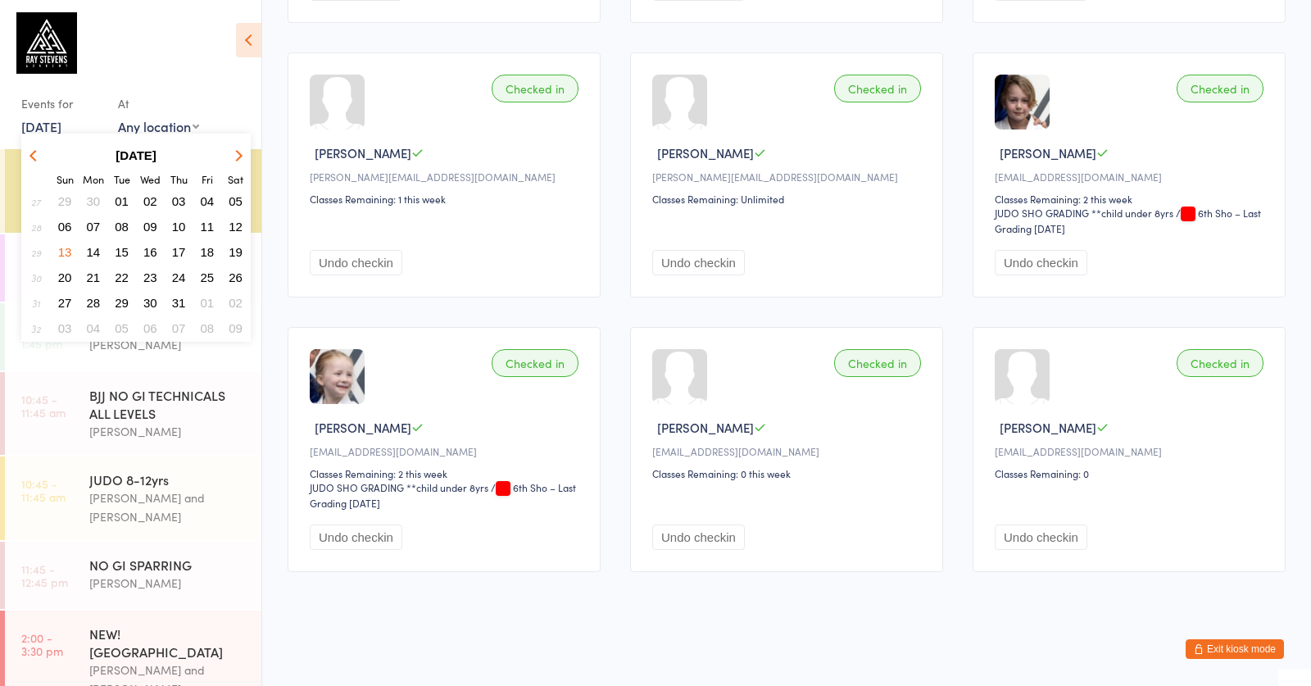
scroll to position [396, 0]
click at [178, 576] on div "[PERSON_NAME]" at bounding box center [168, 583] width 158 height 19
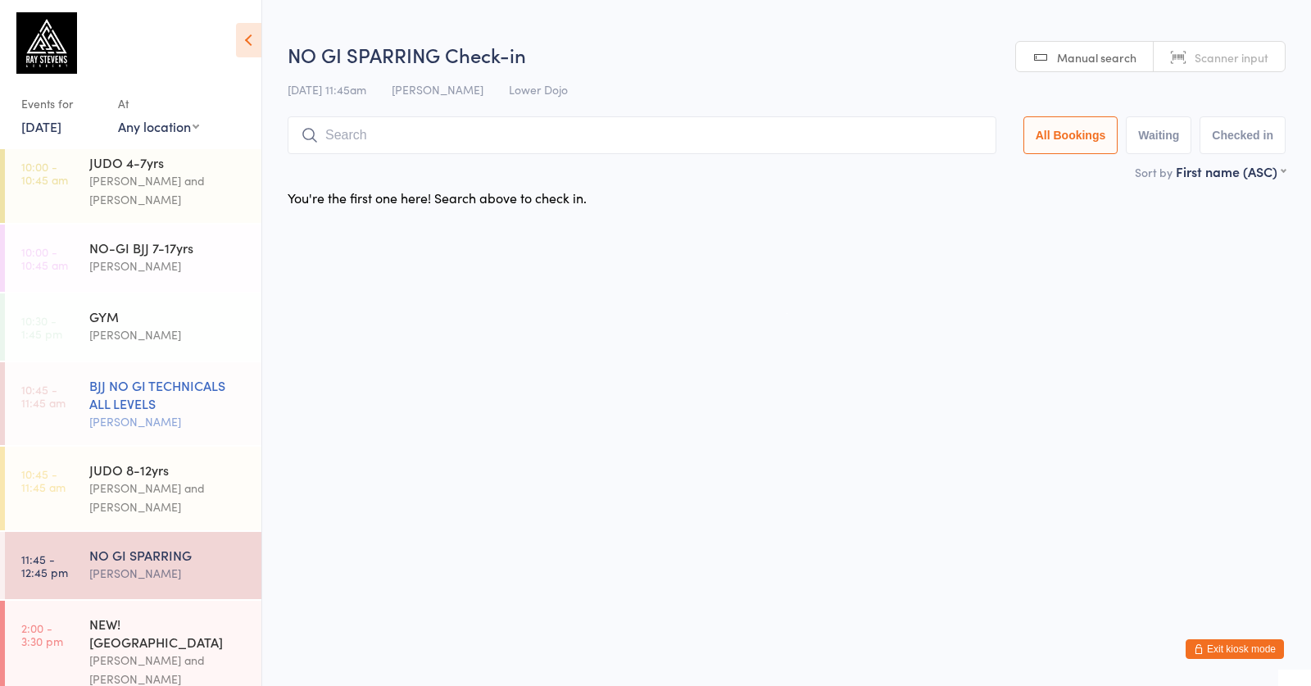
scroll to position [1, 0]
click at [130, 409] on div "BJJ NO GI TECHNICALS ALL LEVELS" at bounding box center [168, 394] width 158 height 36
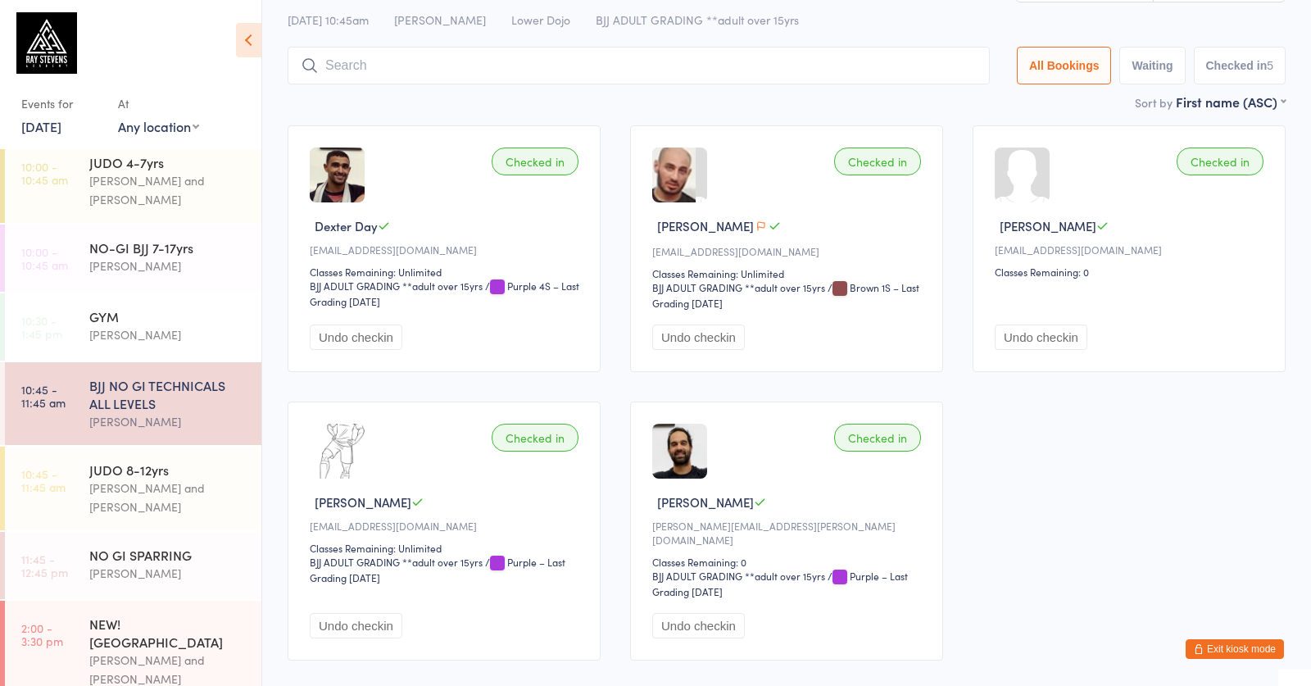
scroll to position [70, 0]
click at [40, 123] on link "13 Jul, 2025" at bounding box center [41, 126] width 40 height 18
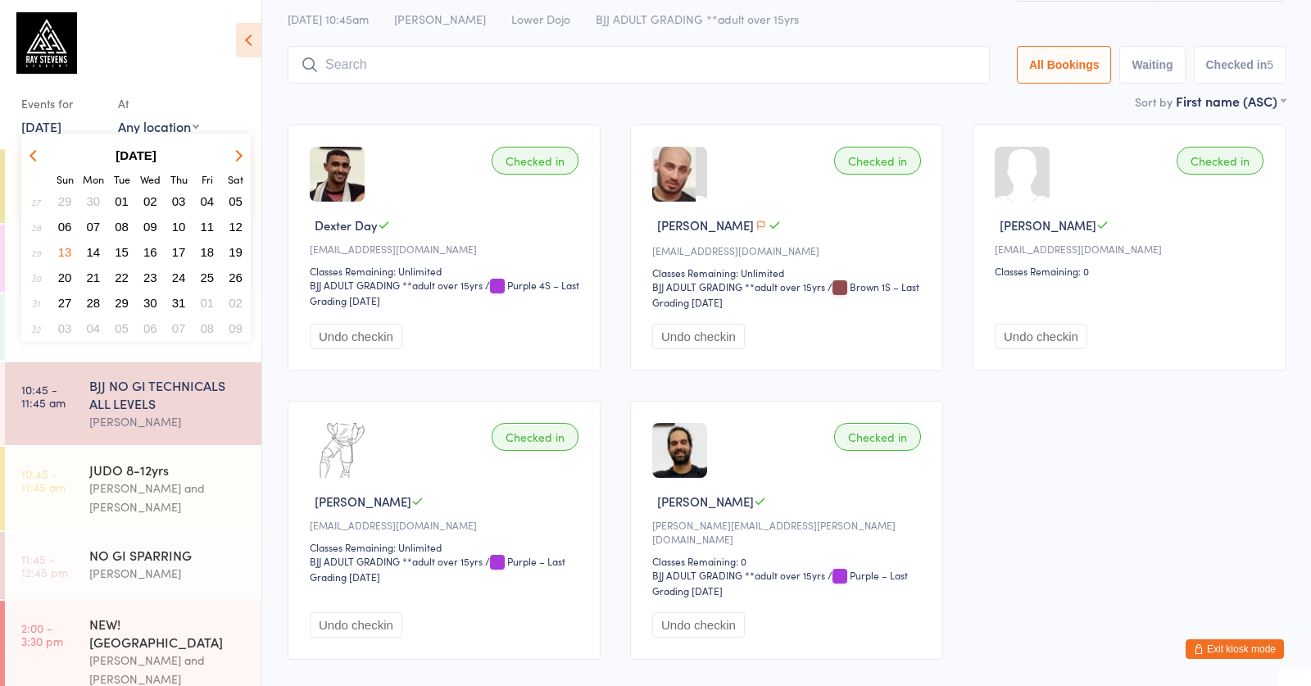
click at [64, 223] on span "06" at bounding box center [65, 227] width 14 height 14
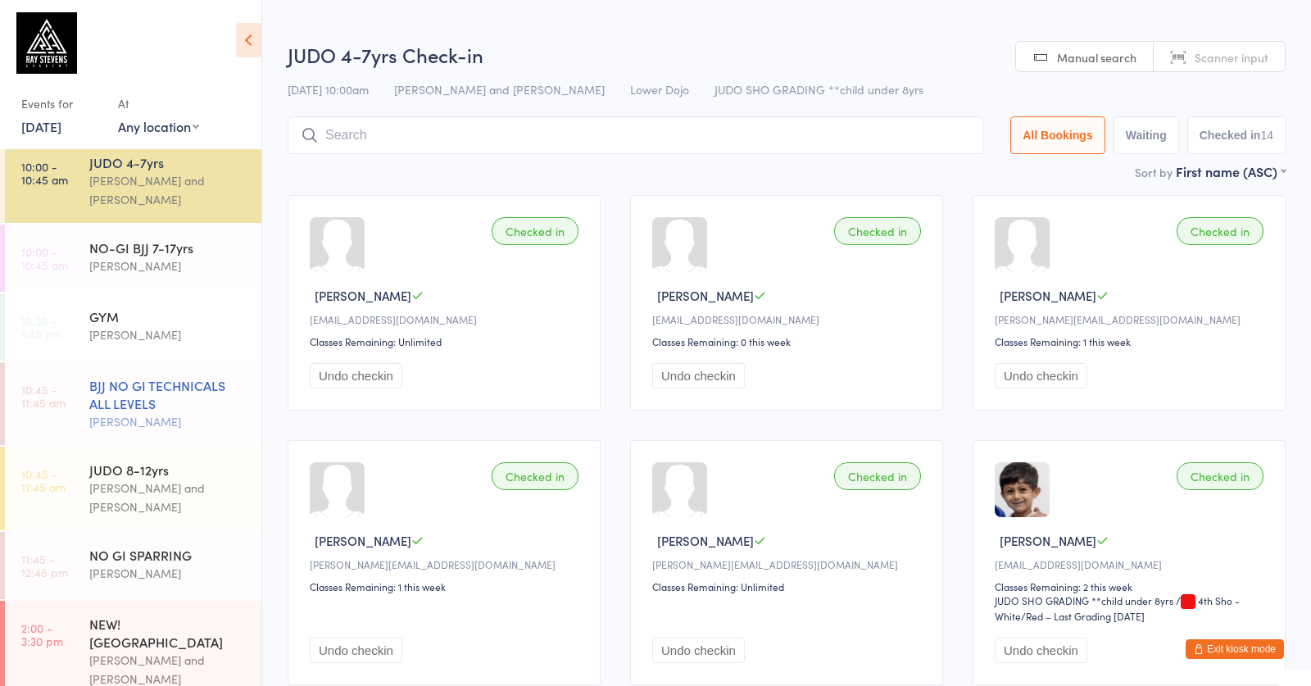
click at [98, 406] on div "BJJ NO GI TECHNICALS ALL LEVELS" at bounding box center [168, 394] width 158 height 36
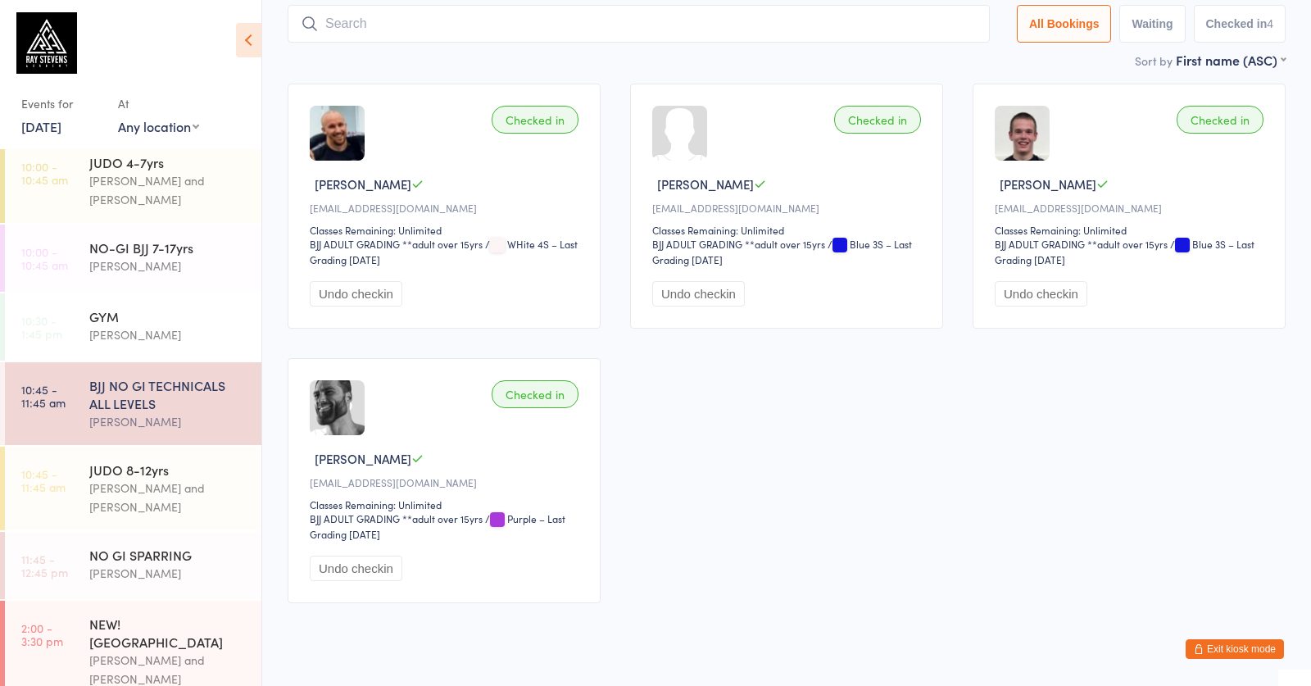
scroll to position [112, 0]
click at [24, 126] on link "6 Jul, 2025" at bounding box center [41, 126] width 40 height 18
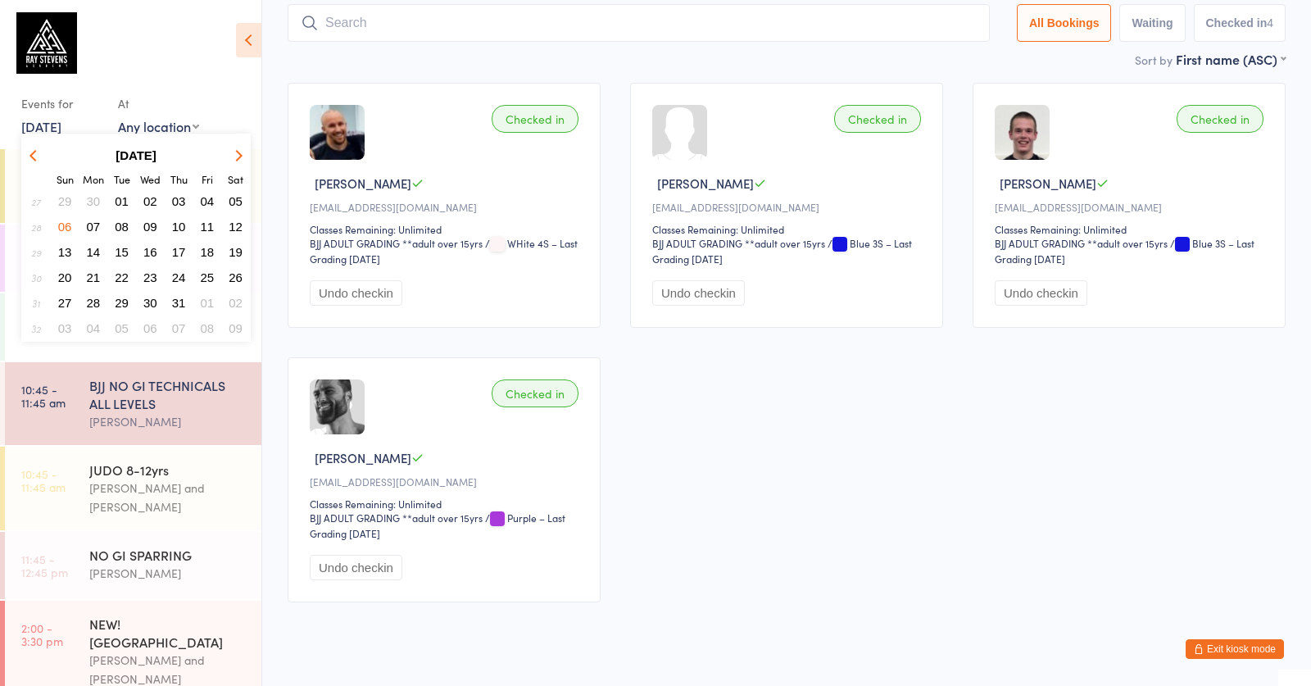
click at [229, 158] on button "button" at bounding box center [236, 155] width 25 height 22
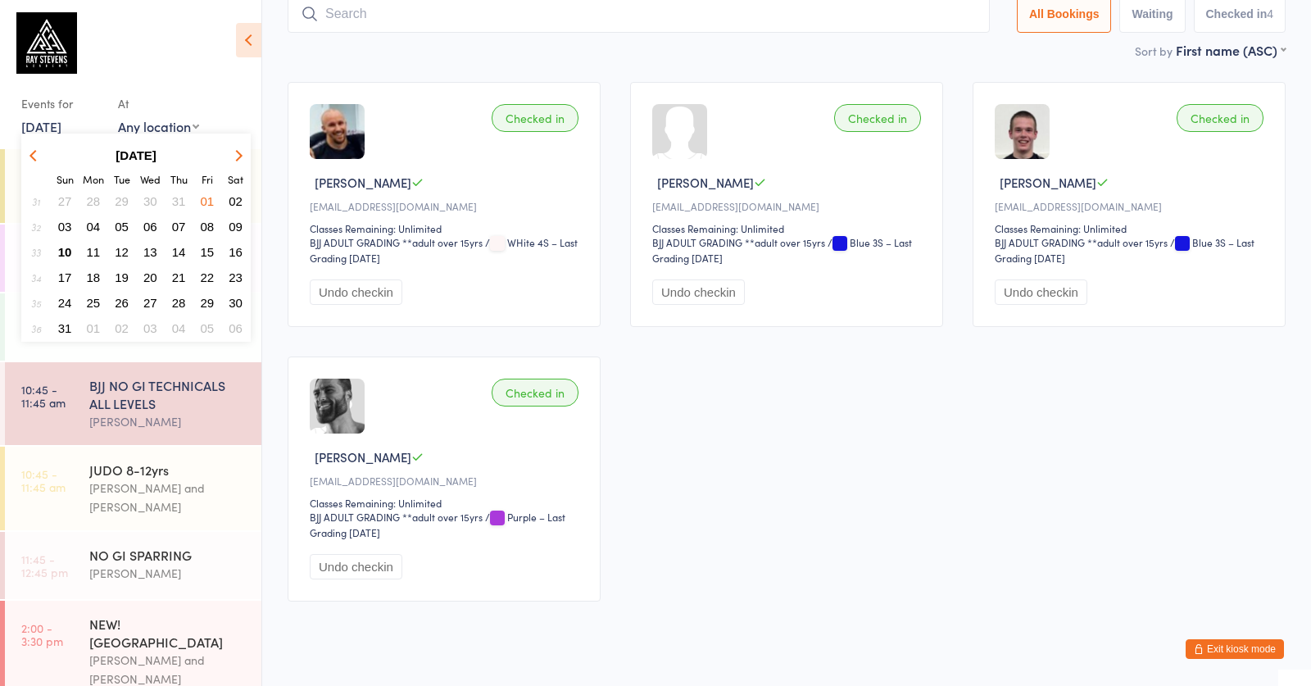
click at [62, 240] on td "10" at bounding box center [65, 252] width 27 height 24
click at [68, 251] on span "10" at bounding box center [65, 252] width 14 height 14
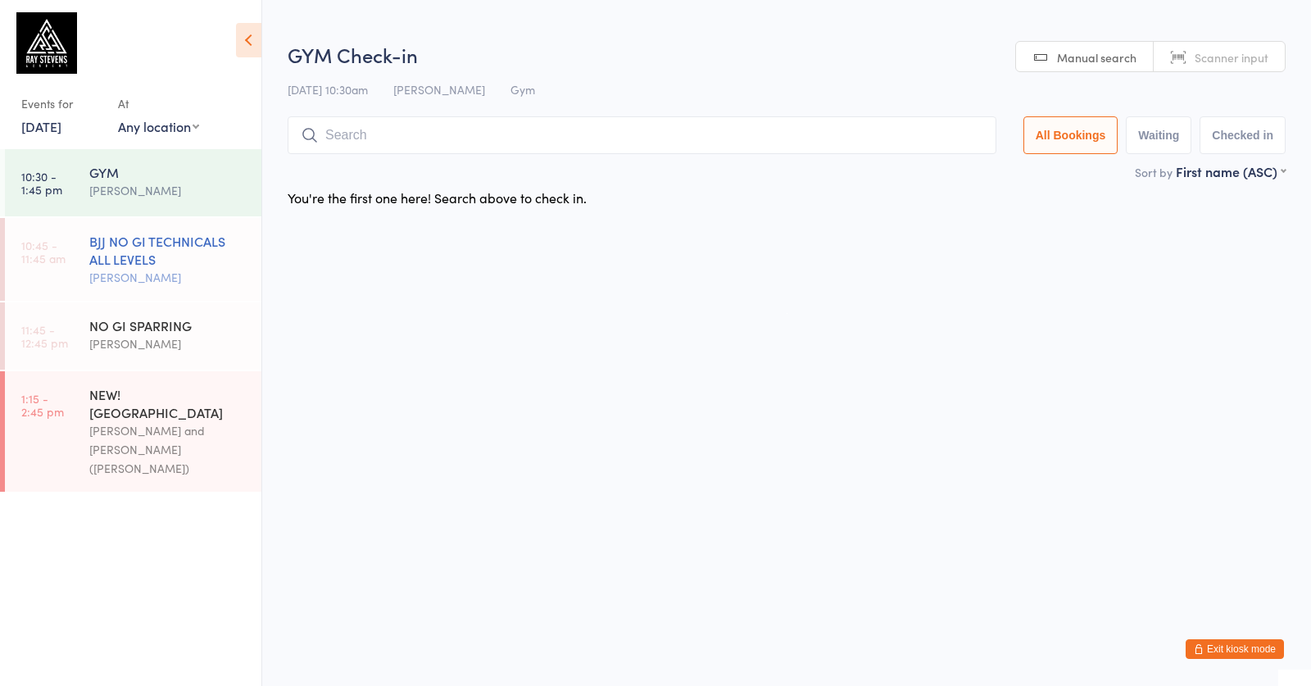
click at [70, 257] on link "10:45 - 11:45 am BJJ NO GI TECHNICALS ALL LEVELS Silviu Nastasa" at bounding box center [133, 259] width 256 height 83
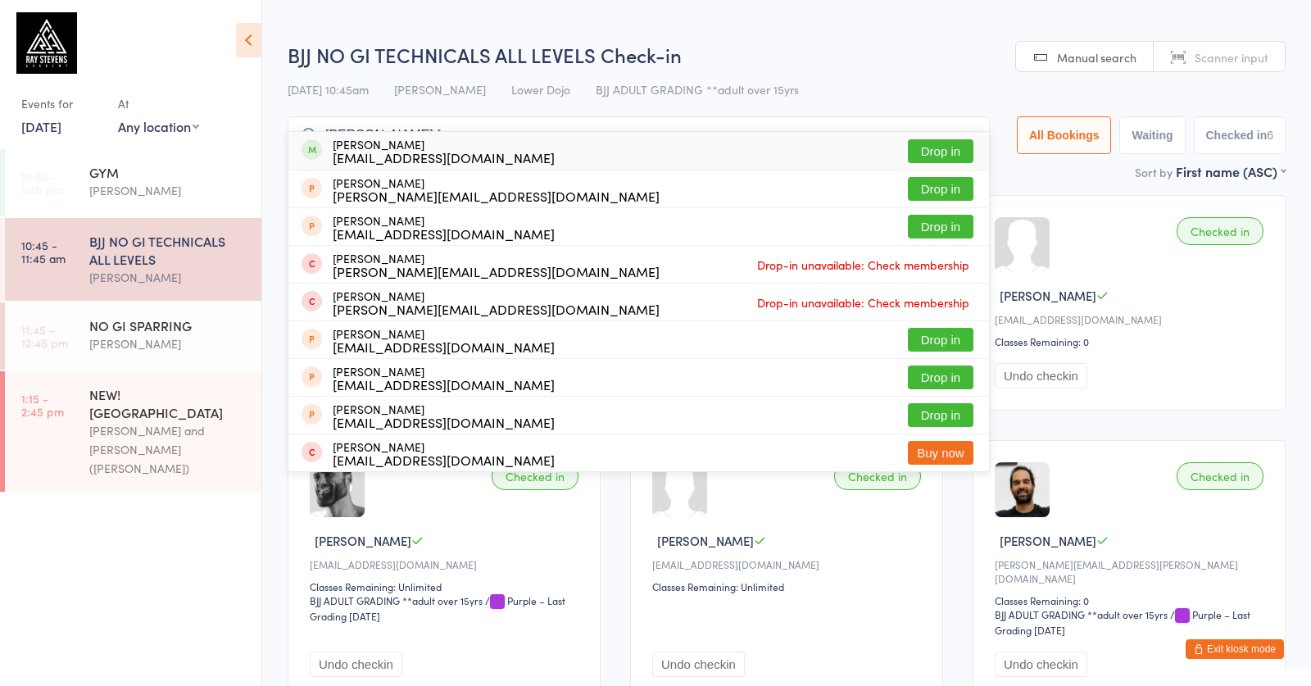
type input "elenor fo"
click at [320, 145] on span at bounding box center [312, 149] width 20 height 20
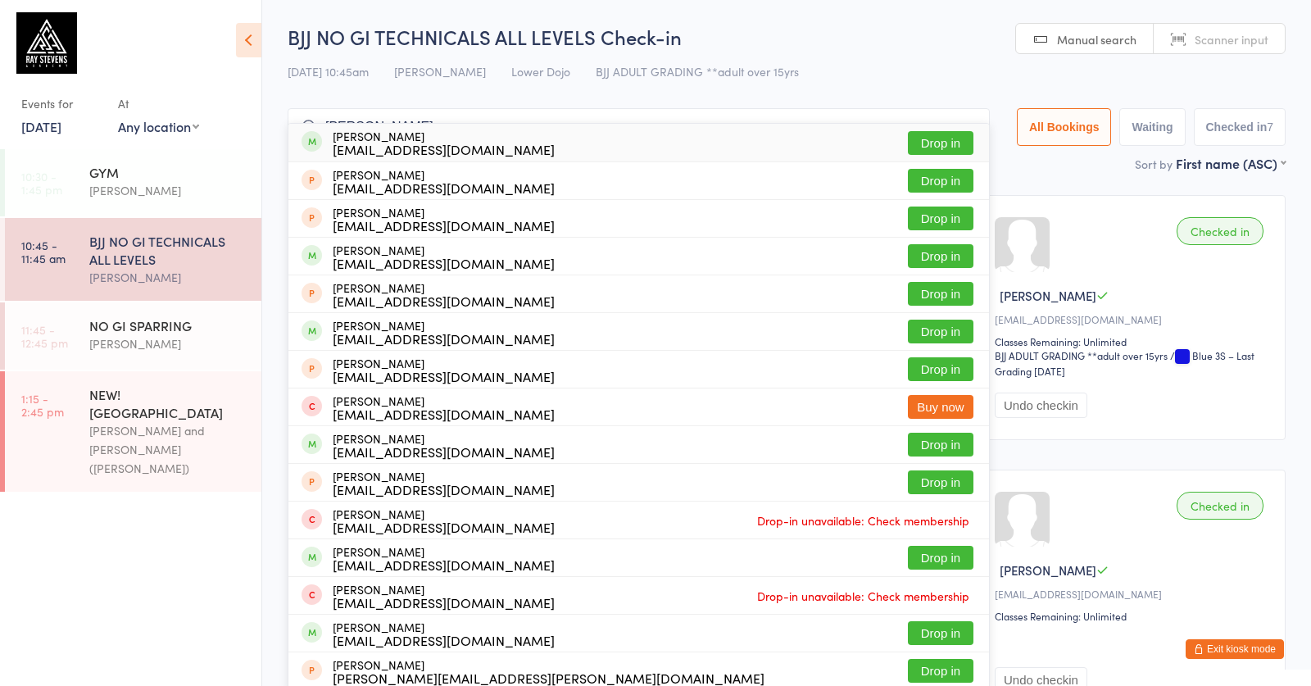
type input "george white"
click at [398, 145] on div "georgewhitesmith1997@gmail.com" at bounding box center [444, 149] width 222 height 13
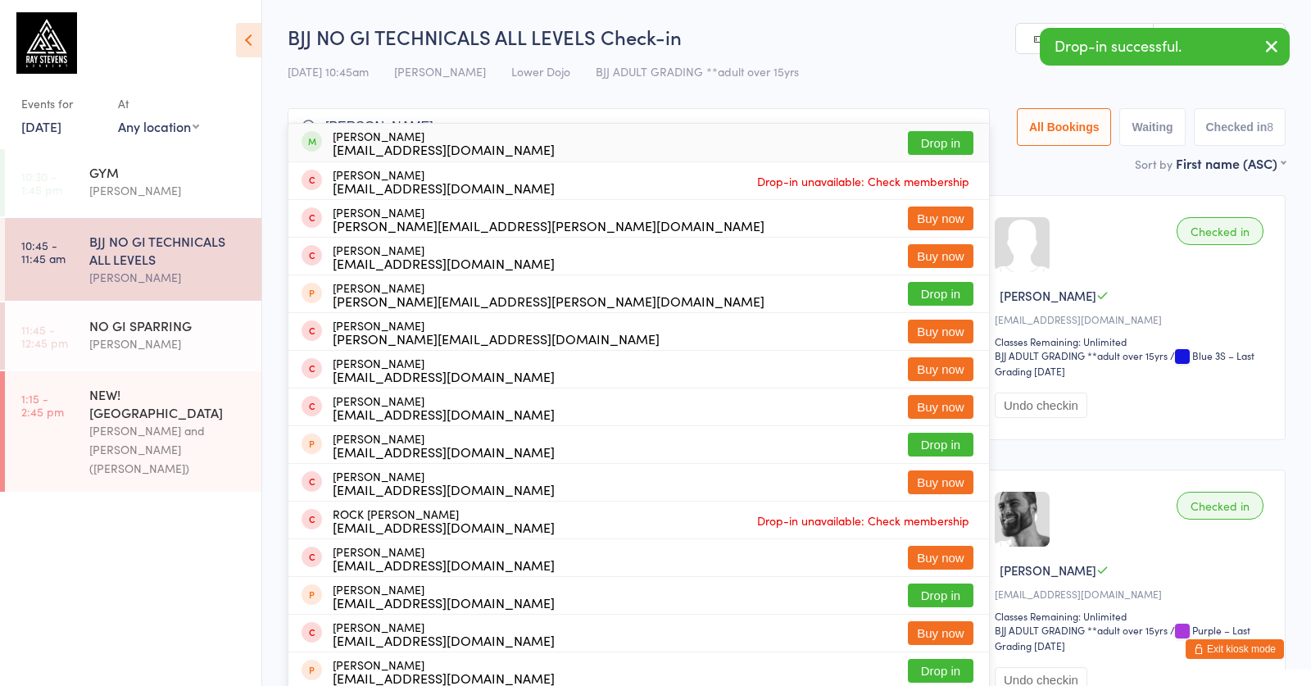
type input "rory"
click at [386, 143] on div "rclarky10@hotmail.com" at bounding box center [444, 149] width 222 height 13
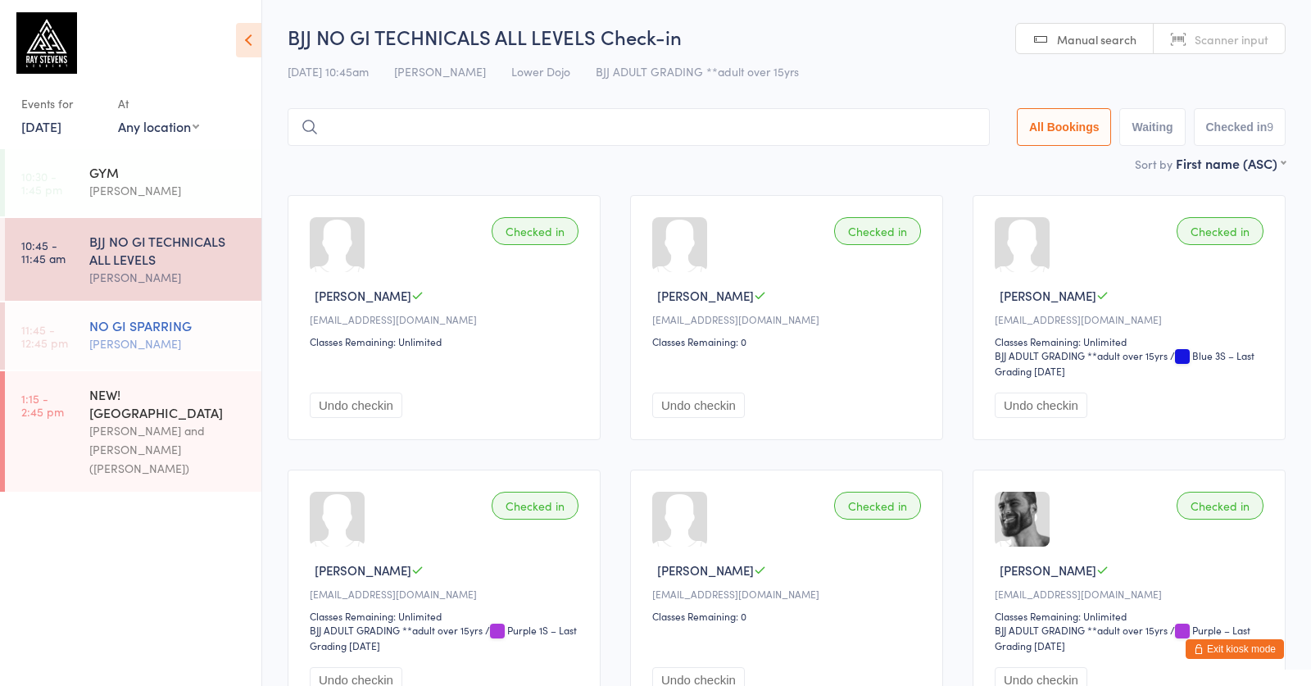
click at [197, 319] on div "NO GI SPARRING" at bounding box center [168, 325] width 158 height 18
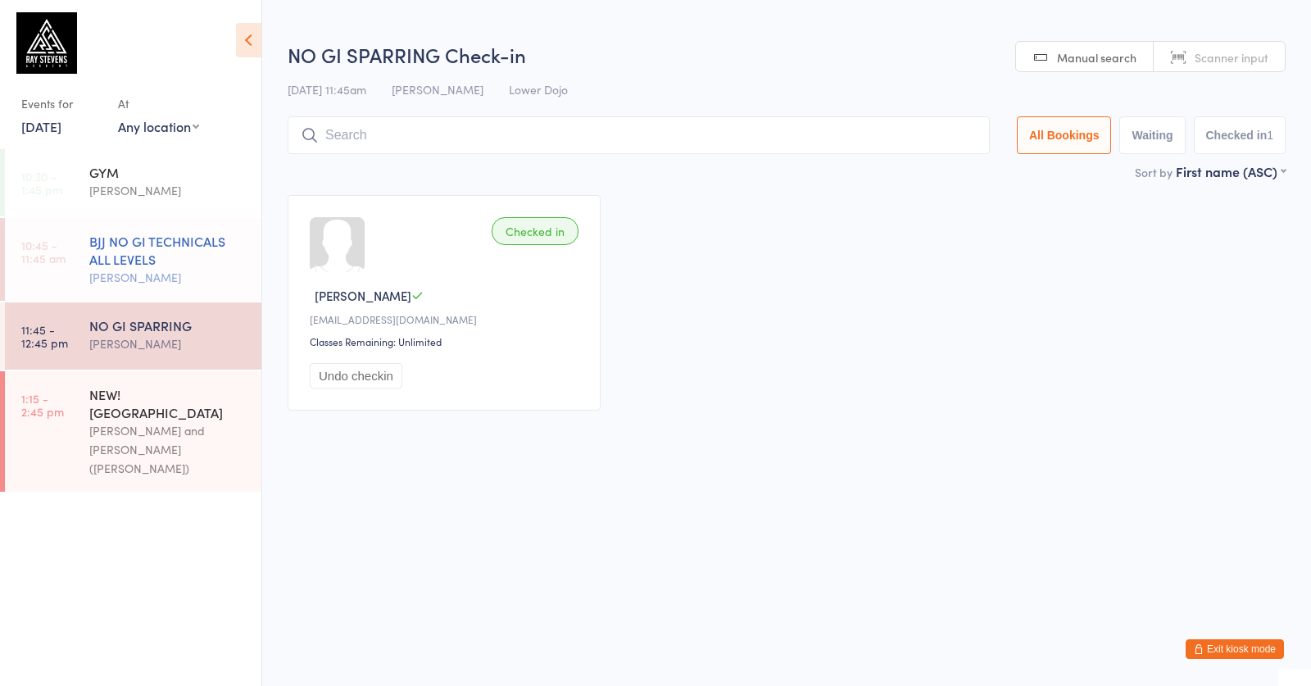
click at [102, 267] on div "BJJ NO GI TECHNICALS ALL LEVELS" at bounding box center [168, 250] width 158 height 36
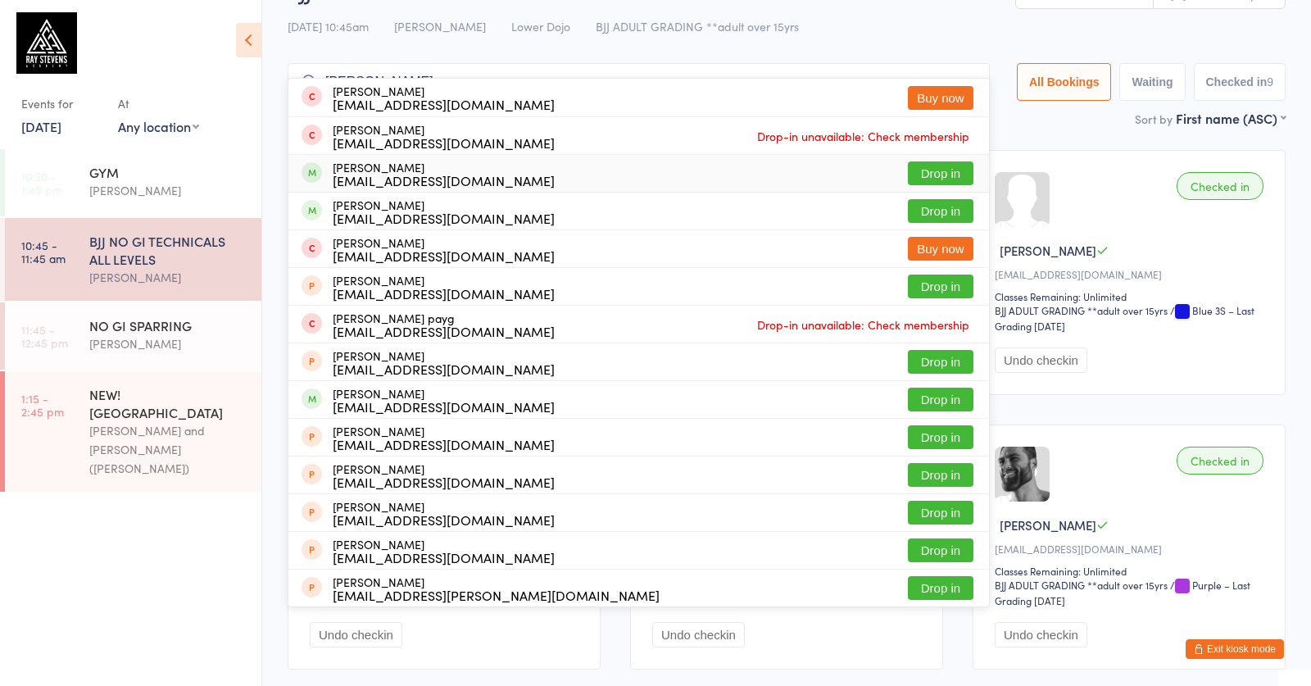
scroll to position [61, 0]
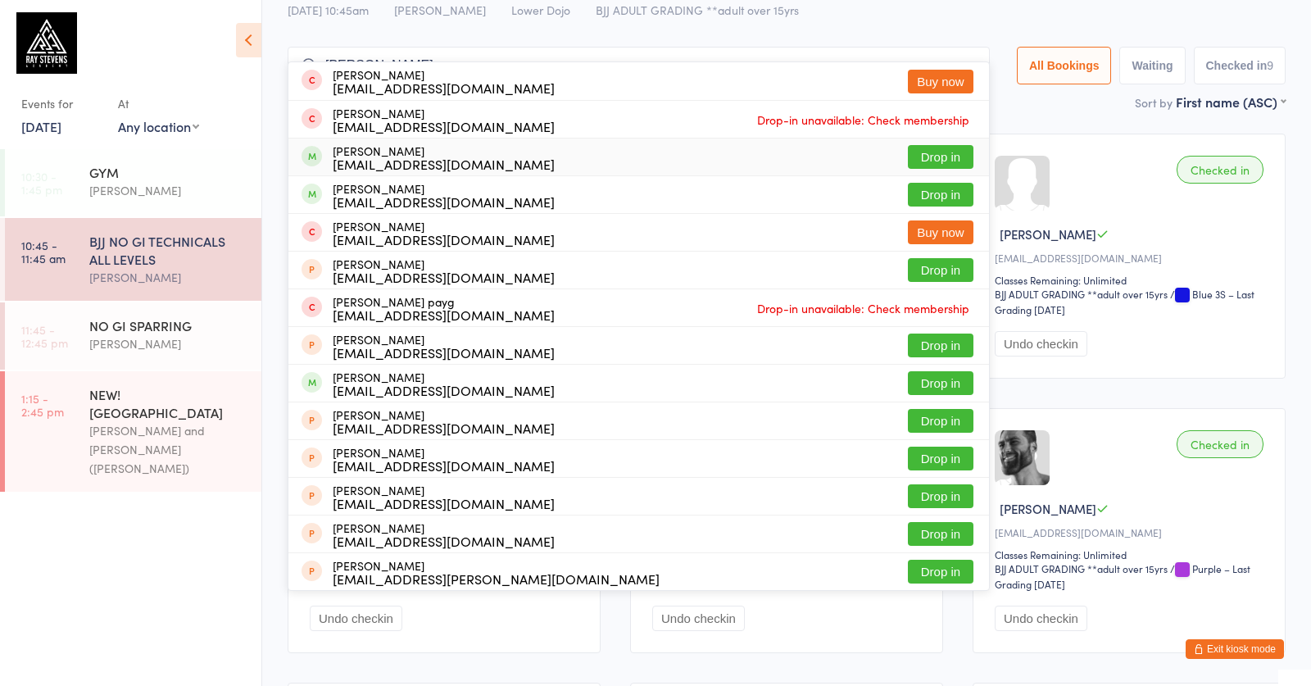
type input "emma"
click at [405, 157] on div "schleissemma@gmail.com" at bounding box center [444, 163] width 222 height 13
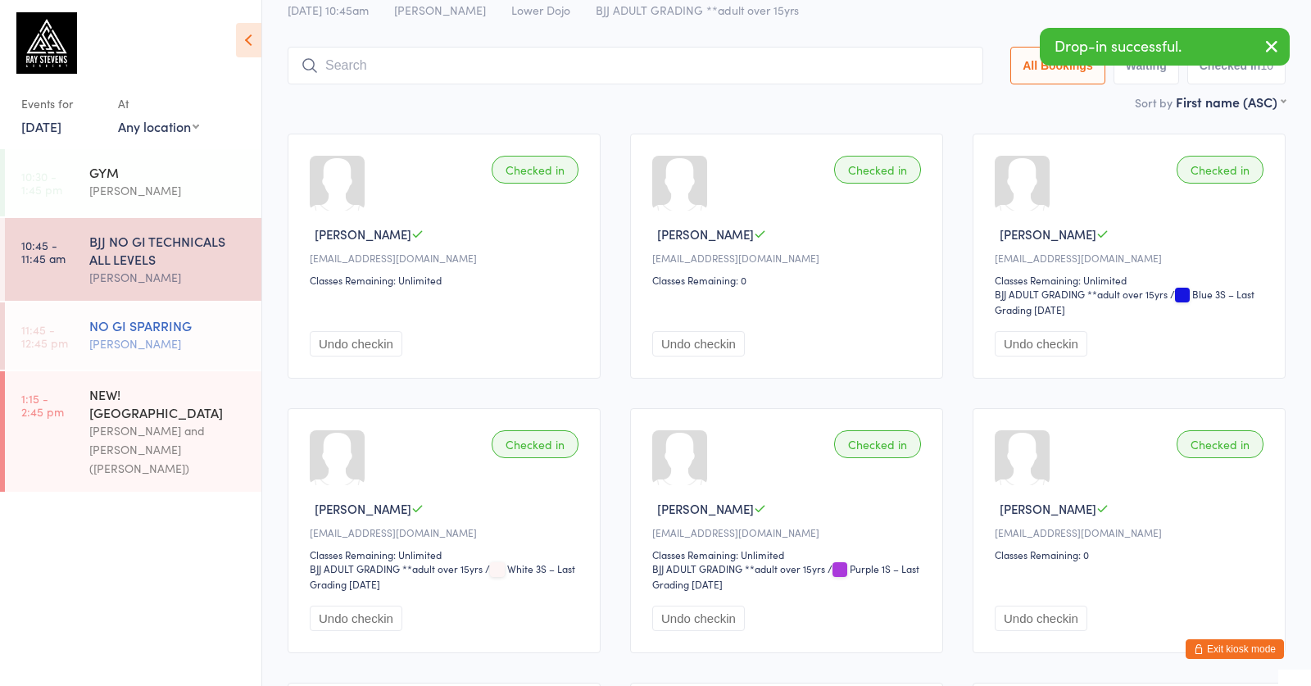
click at [110, 331] on div "NO GI SPARRING" at bounding box center [168, 325] width 158 height 18
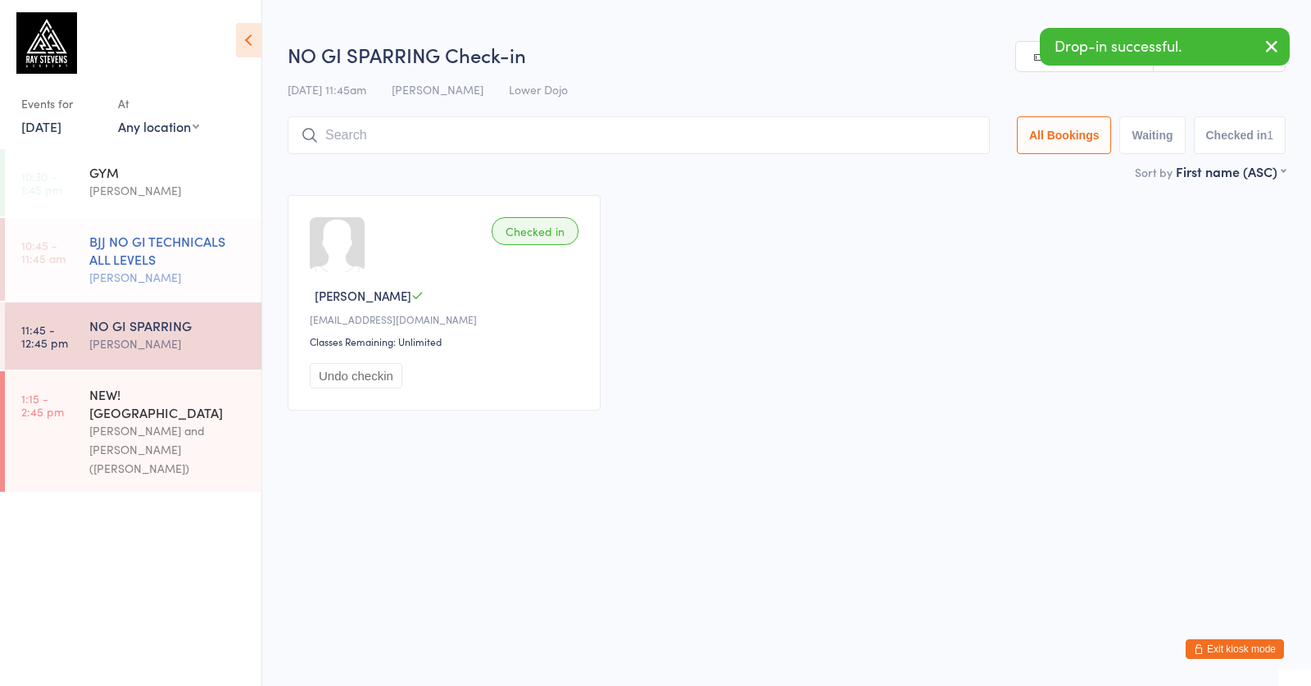
click at [123, 279] on div "[PERSON_NAME]" at bounding box center [168, 277] width 158 height 19
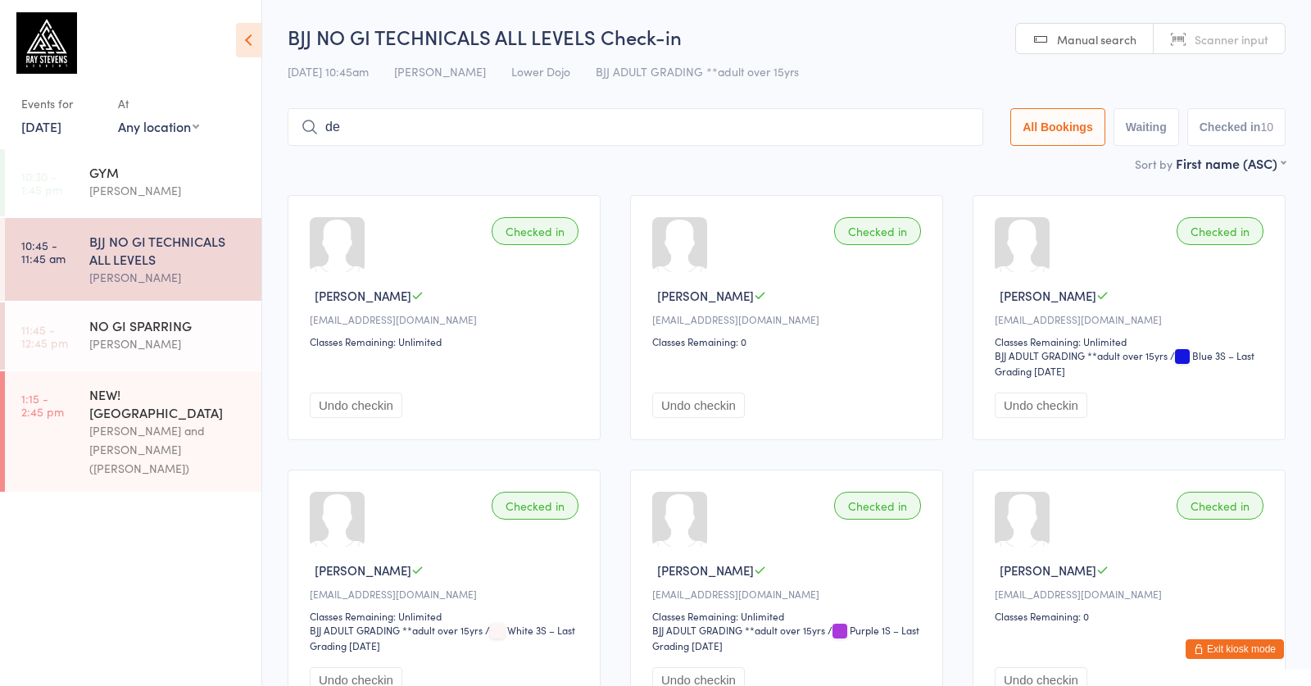
type input "d"
click at [111, 311] on div "NO GI SPARRING [PERSON_NAME]" at bounding box center [175, 334] width 172 height 65
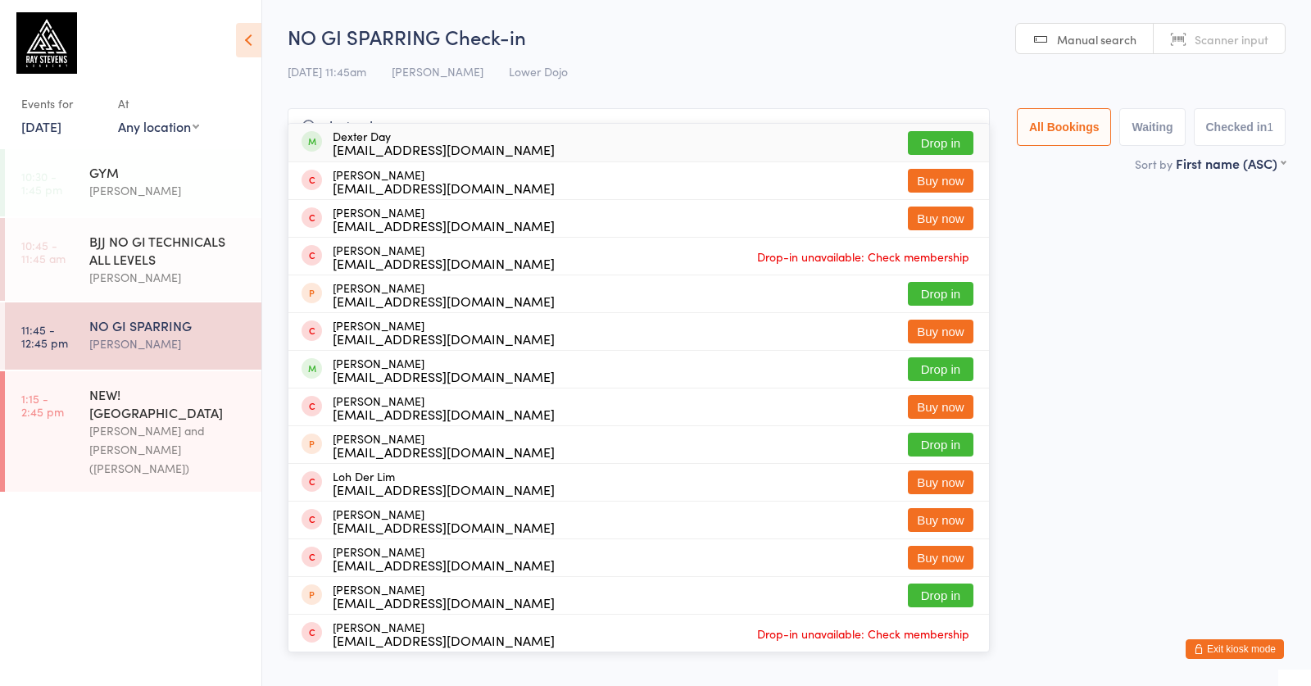
type input "dexter day"
click at [593, 143] on div "Dexter Day dexta1988@gmail.com Drop in" at bounding box center [638, 143] width 701 height 38
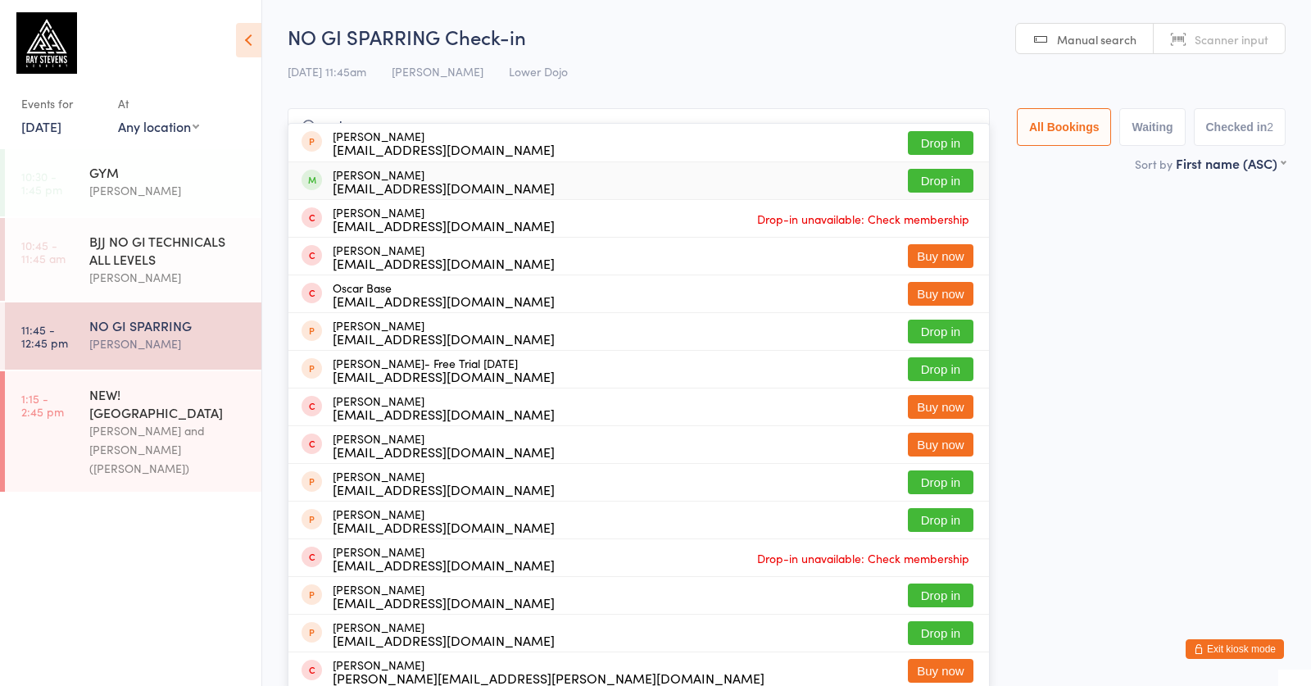
type input "oskar"
click at [493, 175] on div "Oskar Tedman tedmanoskar@gmail.com Drop in" at bounding box center [638, 180] width 701 height 37
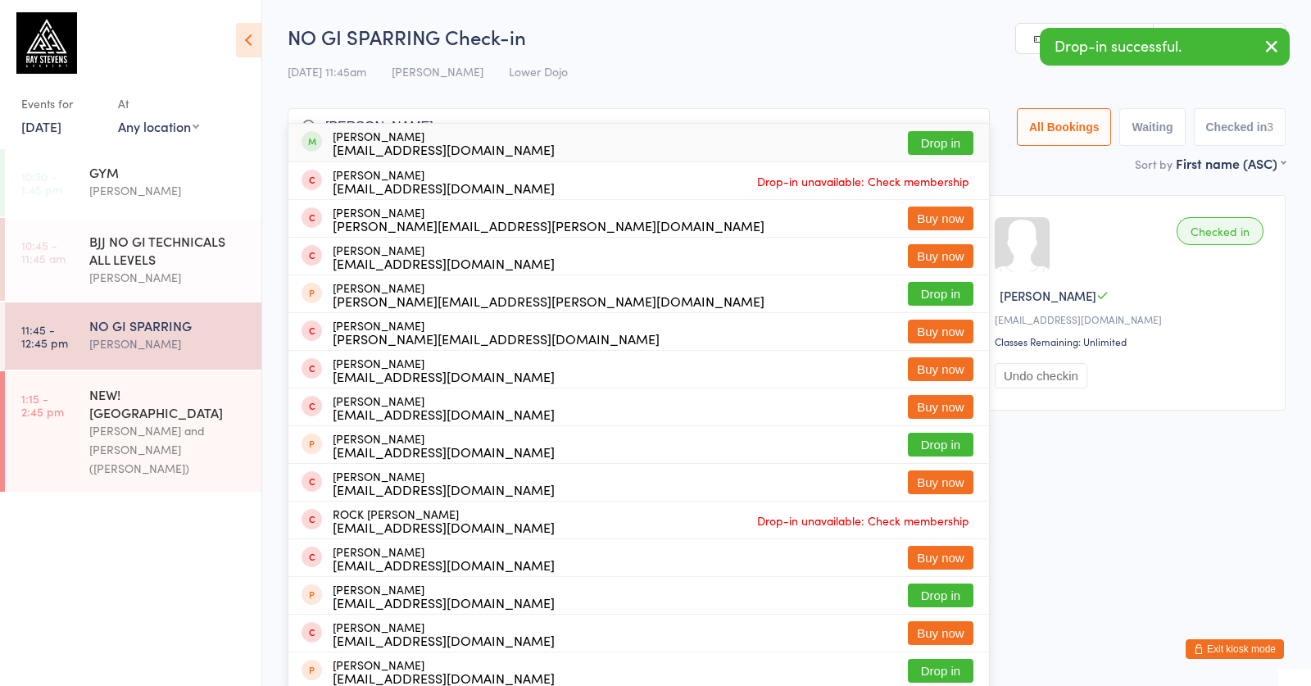
type input "rory"
click at [453, 151] on div "rclarky10@hotmail.com" at bounding box center [444, 149] width 222 height 13
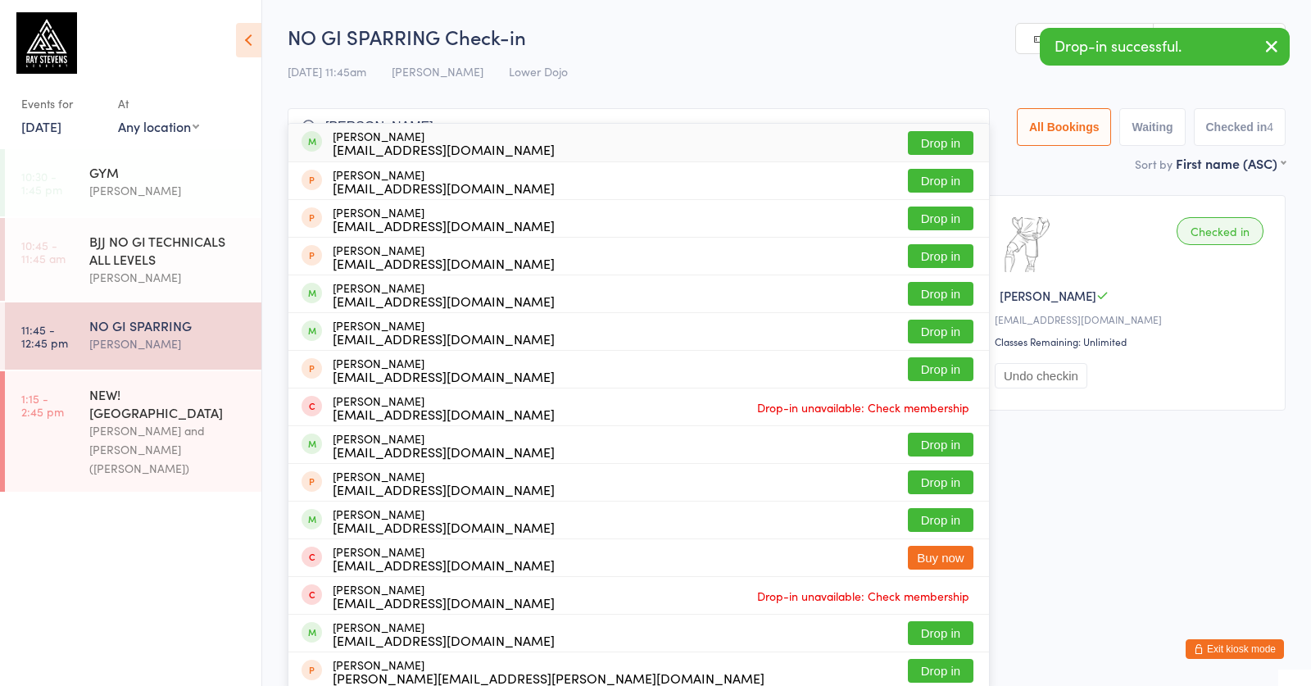
type input "george whit"
click at [449, 146] on div "georgewhitesmith1997@gmail.com" at bounding box center [444, 149] width 222 height 13
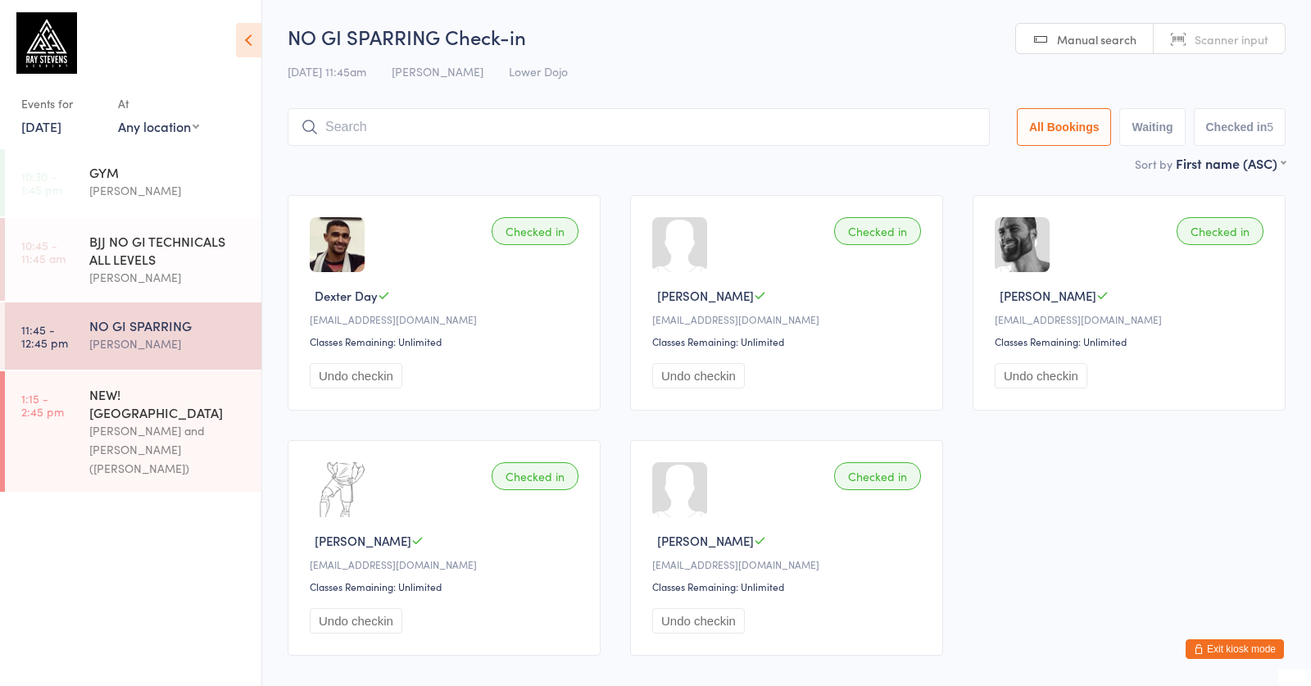
click at [359, 125] on input "search" at bounding box center [639, 127] width 702 height 38
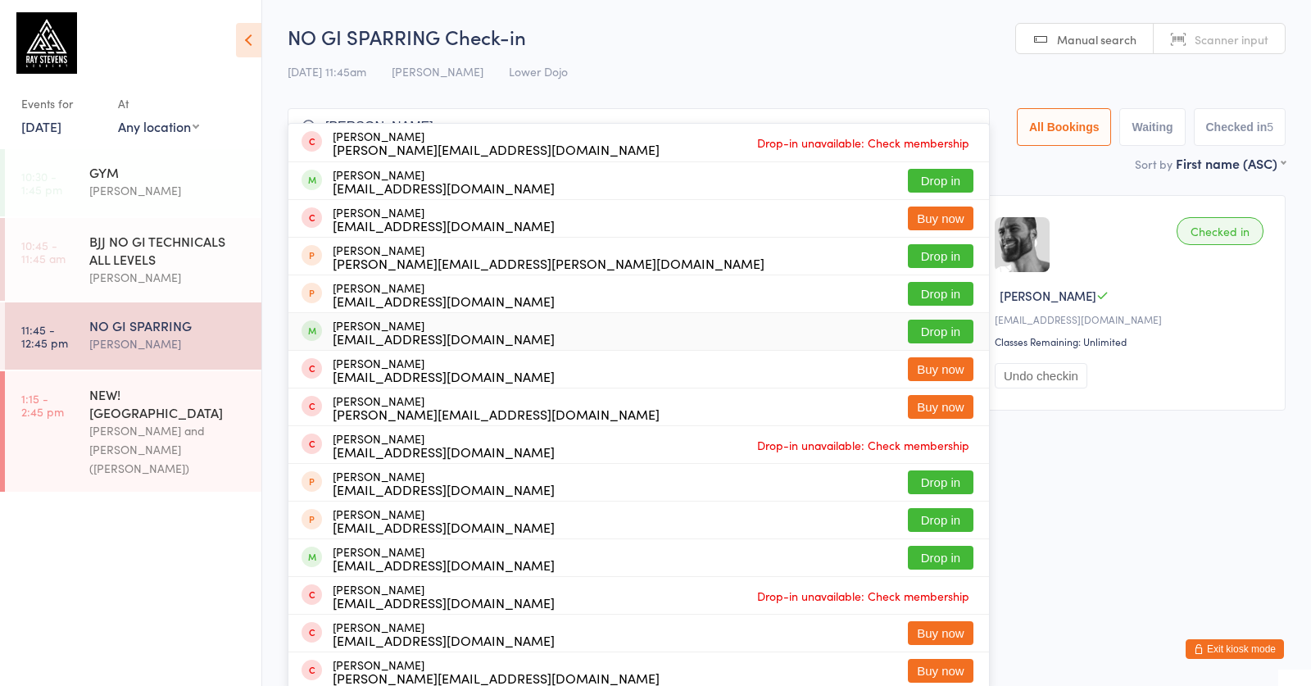
type input "howard"
click at [392, 319] on div "Howard Bailey howardedgarbailey@hotmail.com" at bounding box center [444, 332] width 222 height 26
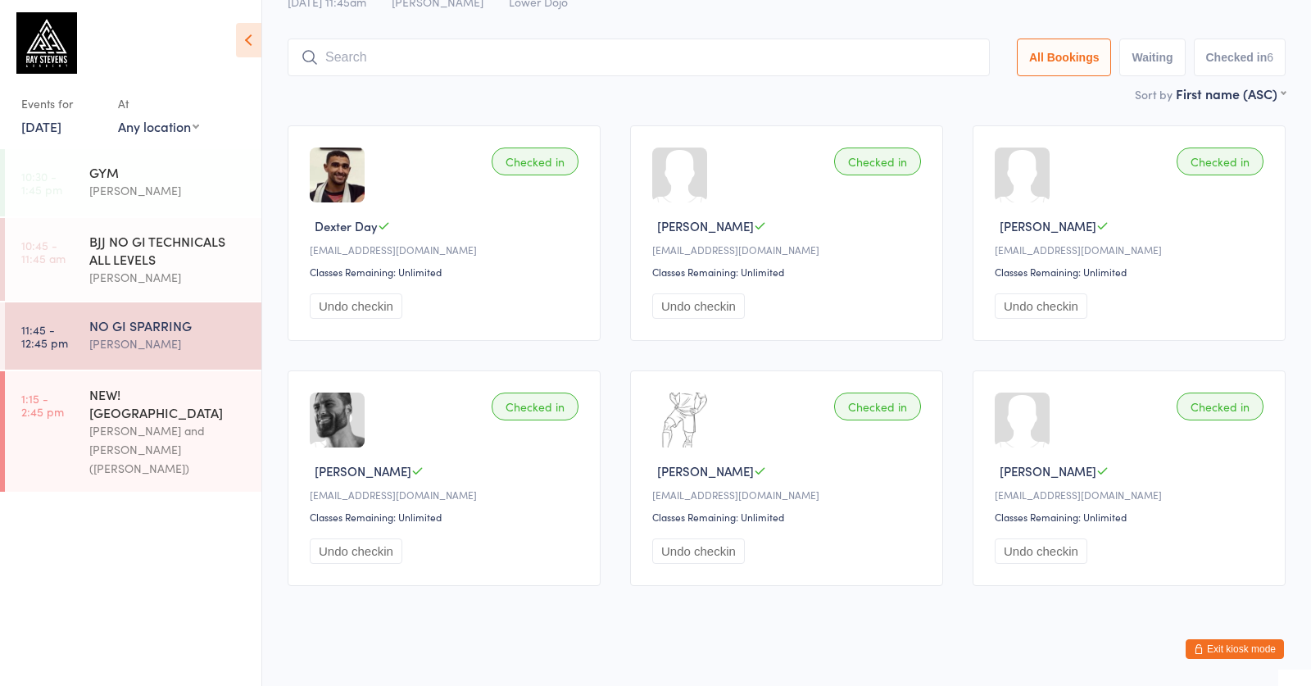
scroll to position [57, 0]
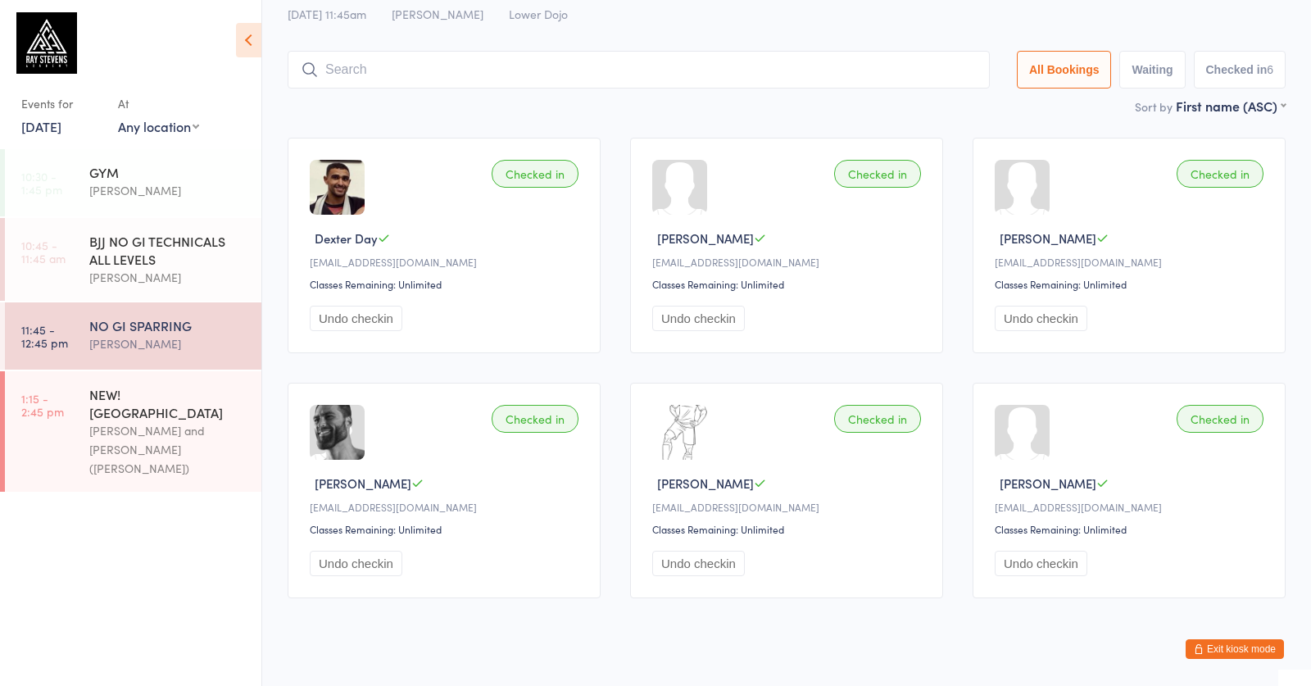
click at [678, 62] on input "search" at bounding box center [639, 70] width 702 height 38
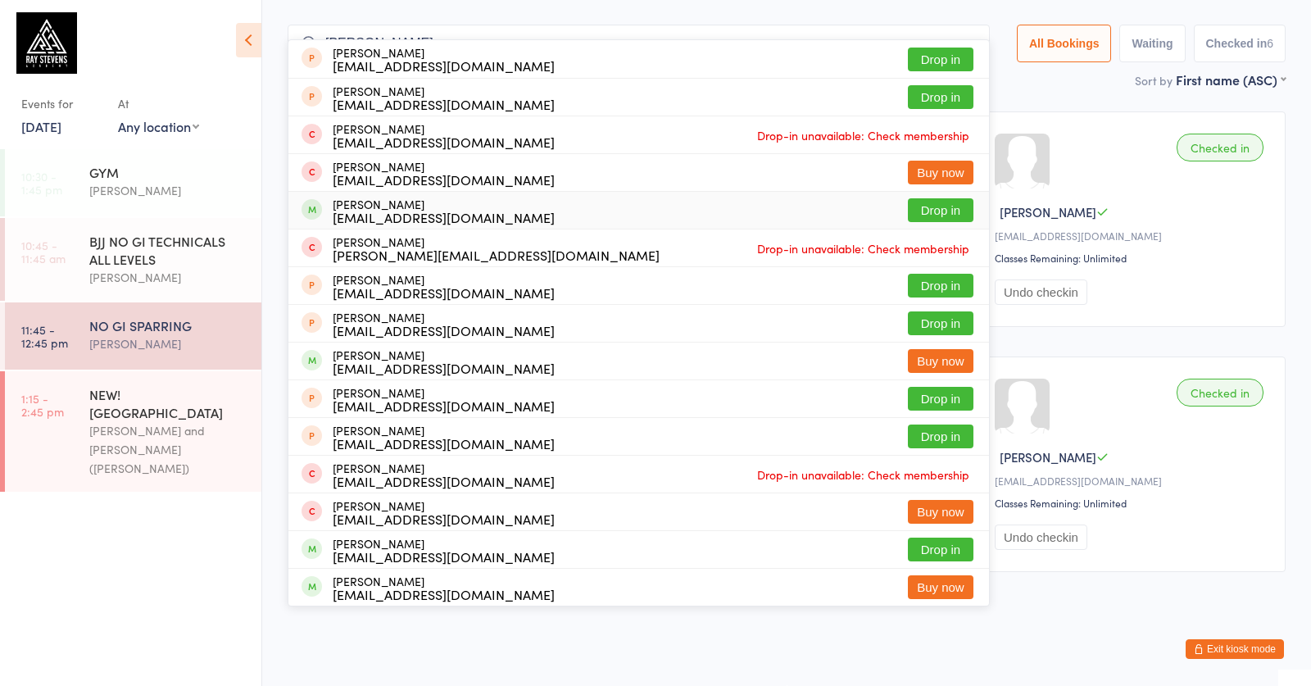
type input "hassan"
click at [619, 207] on div "Hassan Abbas hassan.abdulabbas@gmail.com Drop in" at bounding box center [638, 210] width 701 height 37
